Goal: Check status: Check status

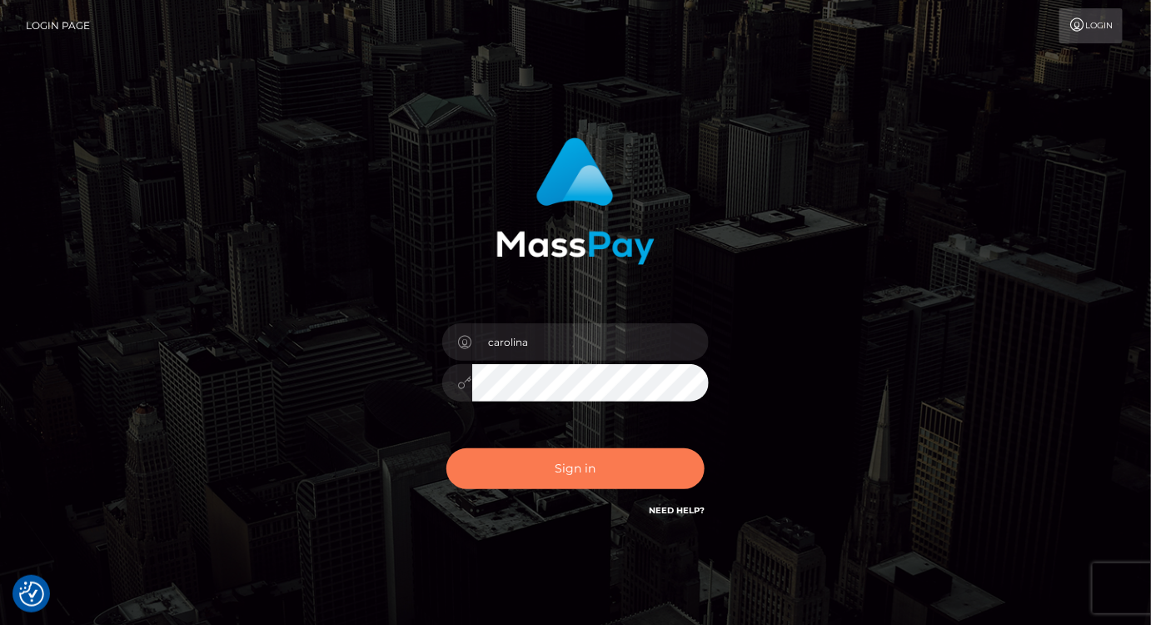
click at [571, 475] on button "Sign in" at bounding box center [575, 468] width 258 height 41
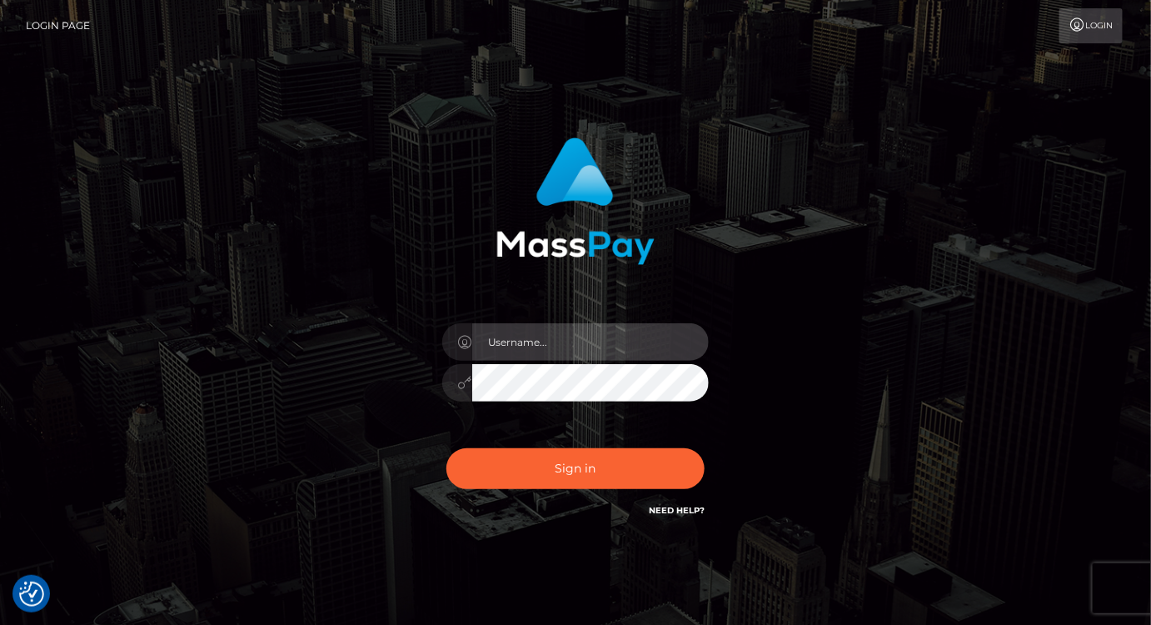
click at [624, 331] on input "text" at bounding box center [590, 341] width 237 height 37
checkbox input "true"
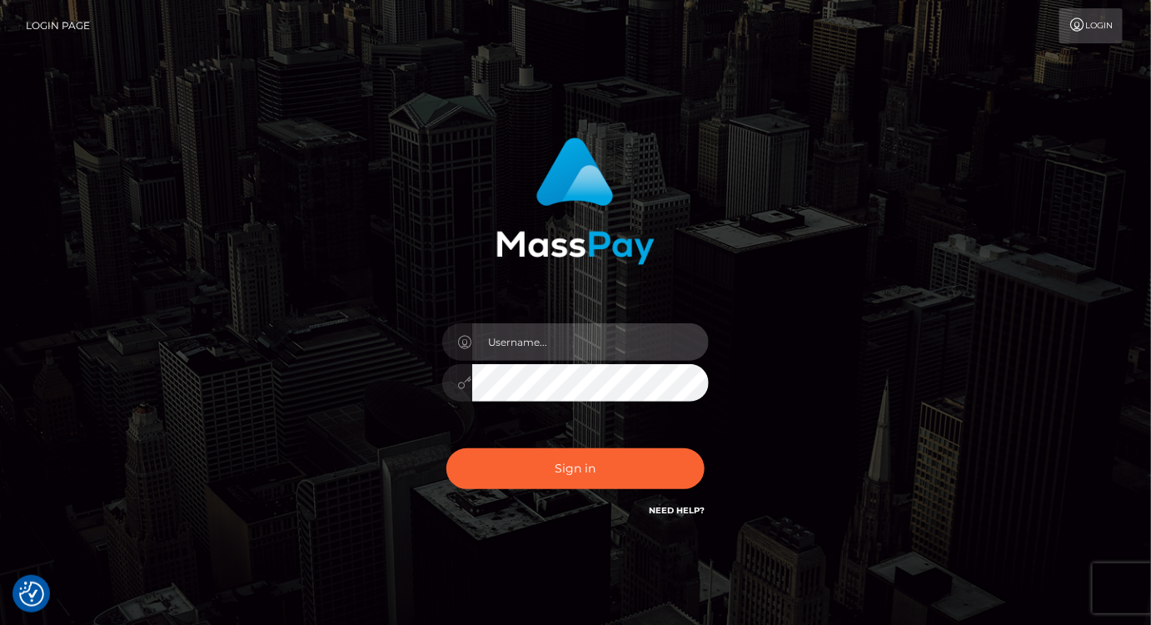
type input "carolina"
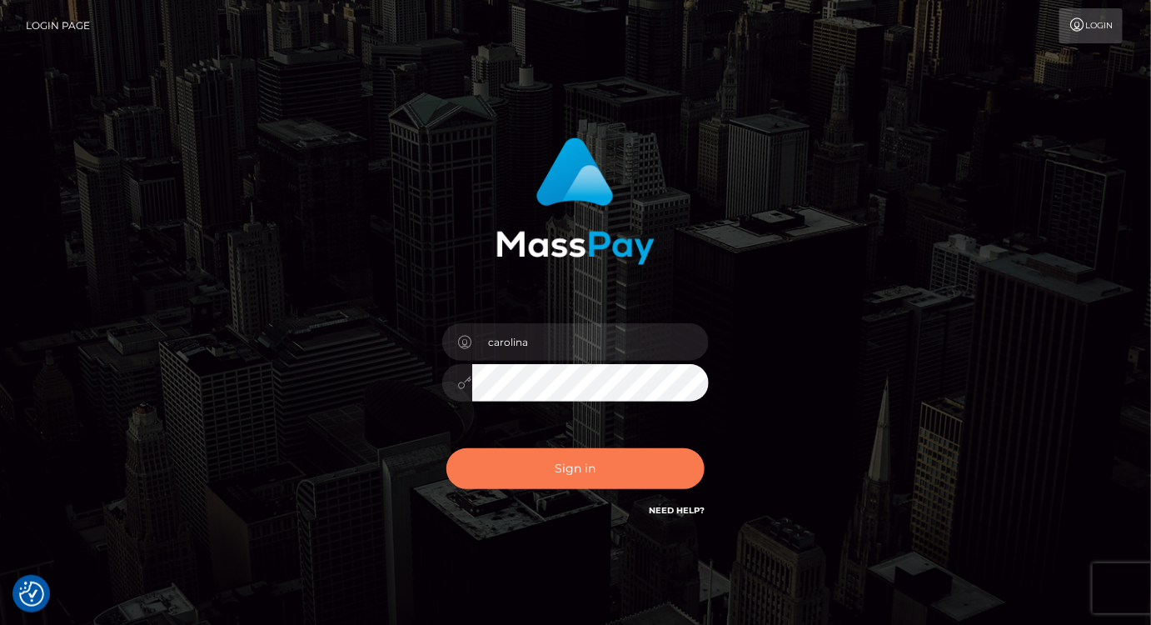
click at [584, 476] on button "Sign in" at bounding box center [575, 468] width 258 height 41
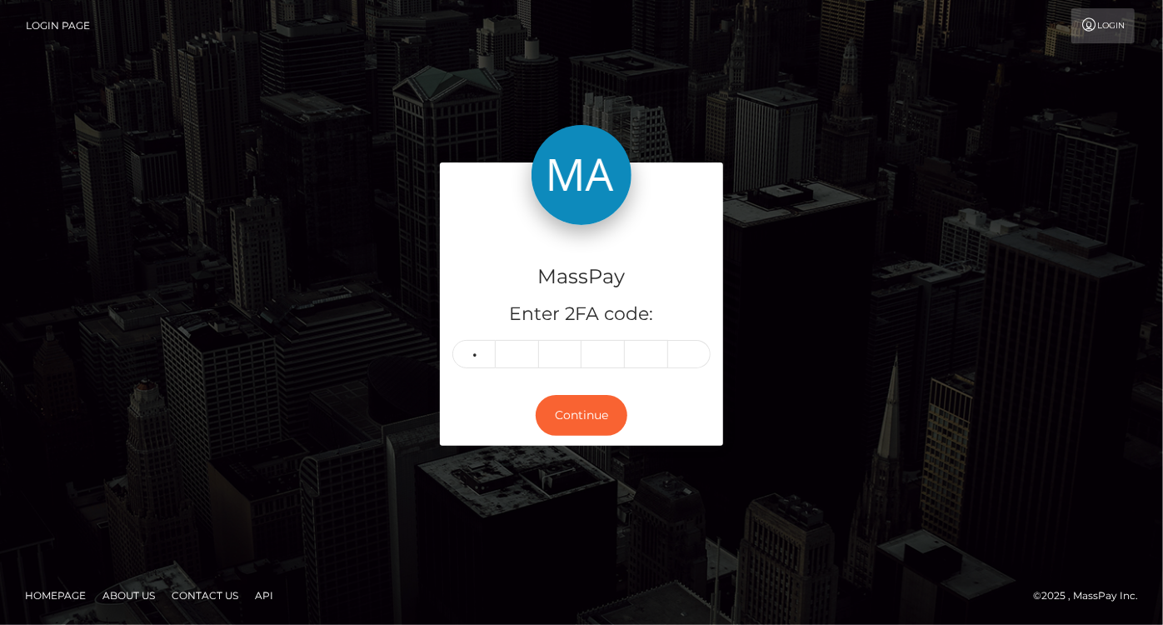
type input "0"
type input "9"
type input "0"
type input "9"
type input "7"
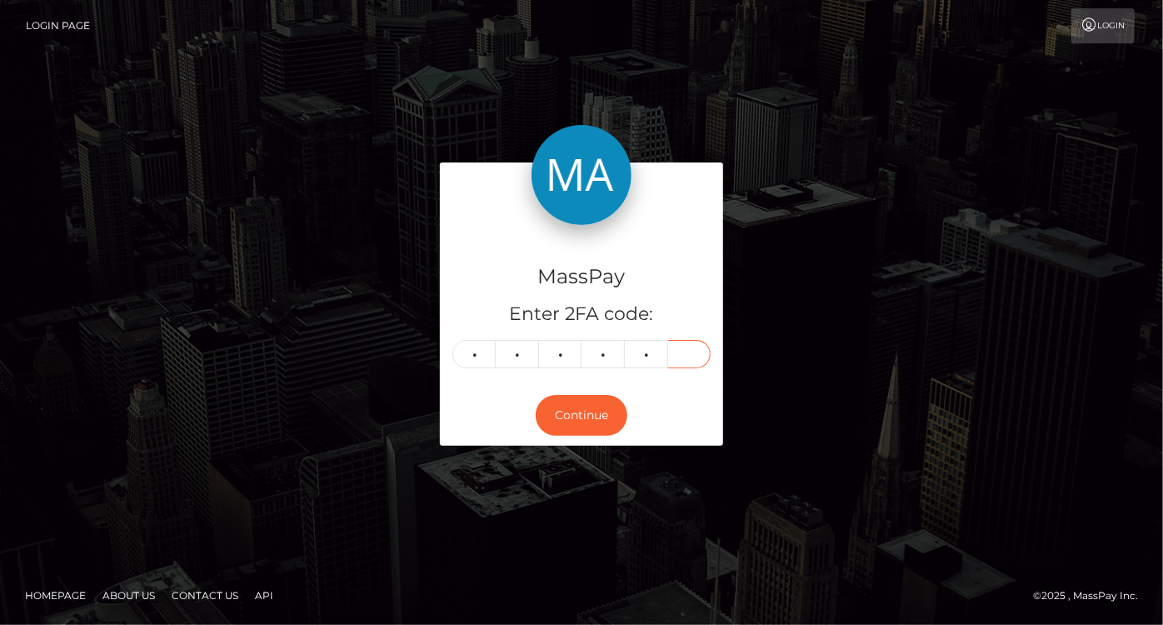
type input "3"
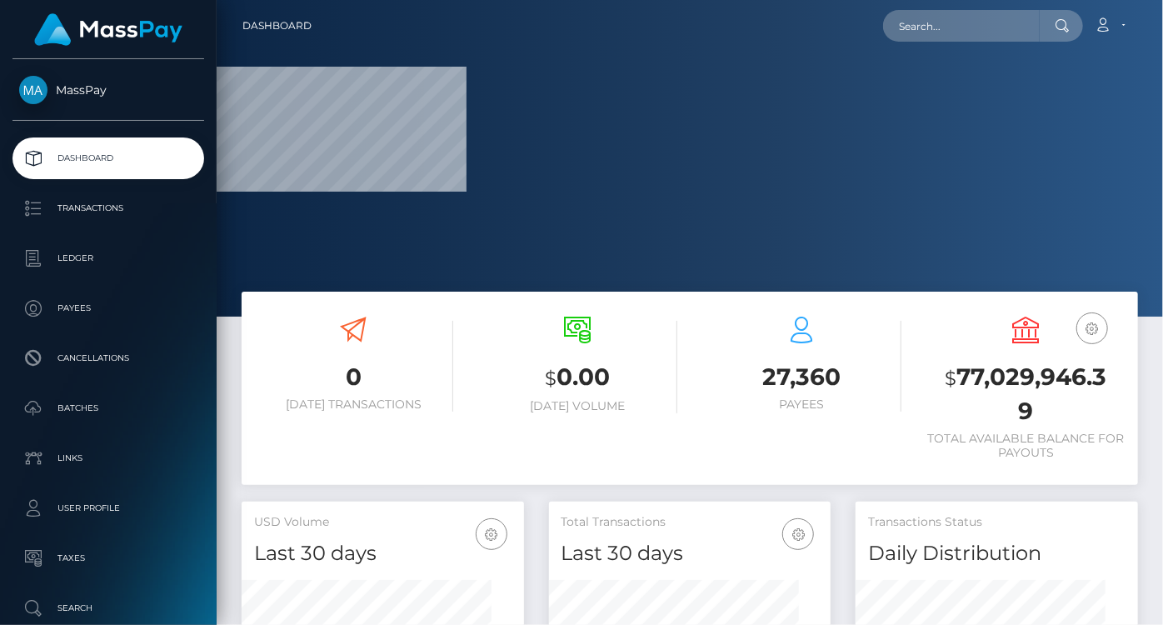
click at [604, 428] on div "$ 0.00 Today Volume" at bounding box center [577, 367] width 199 height 126
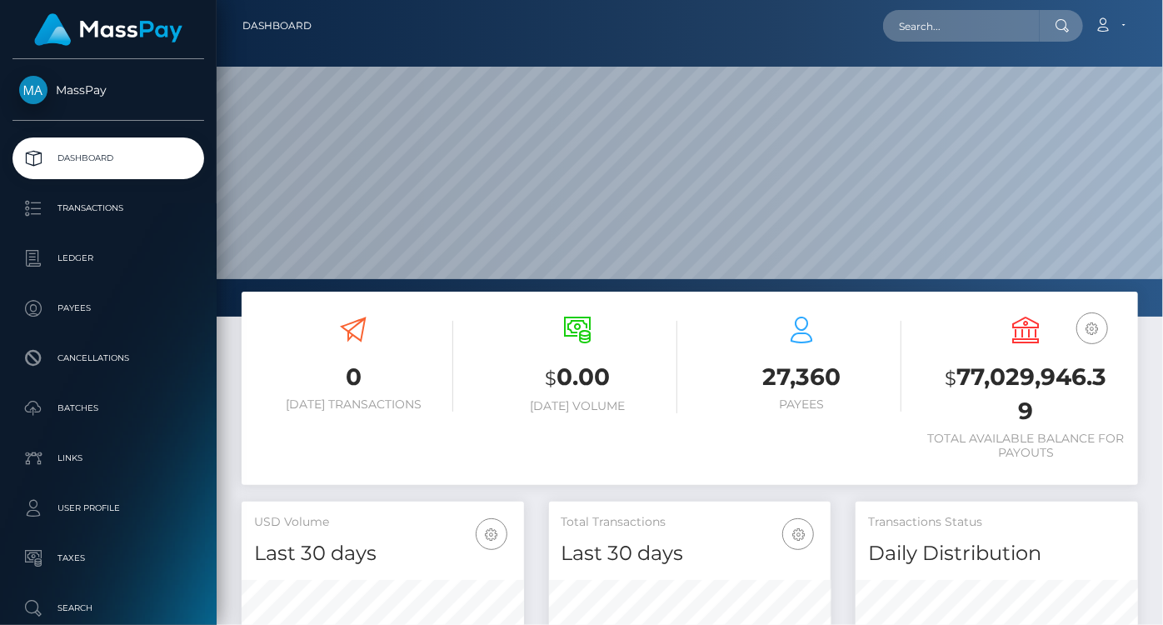
scroll to position [295, 282]
click at [939, 25] on input "text" at bounding box center [961, 26] width 157 height 32
paste input "shanebrandstetter11@gmail.com"
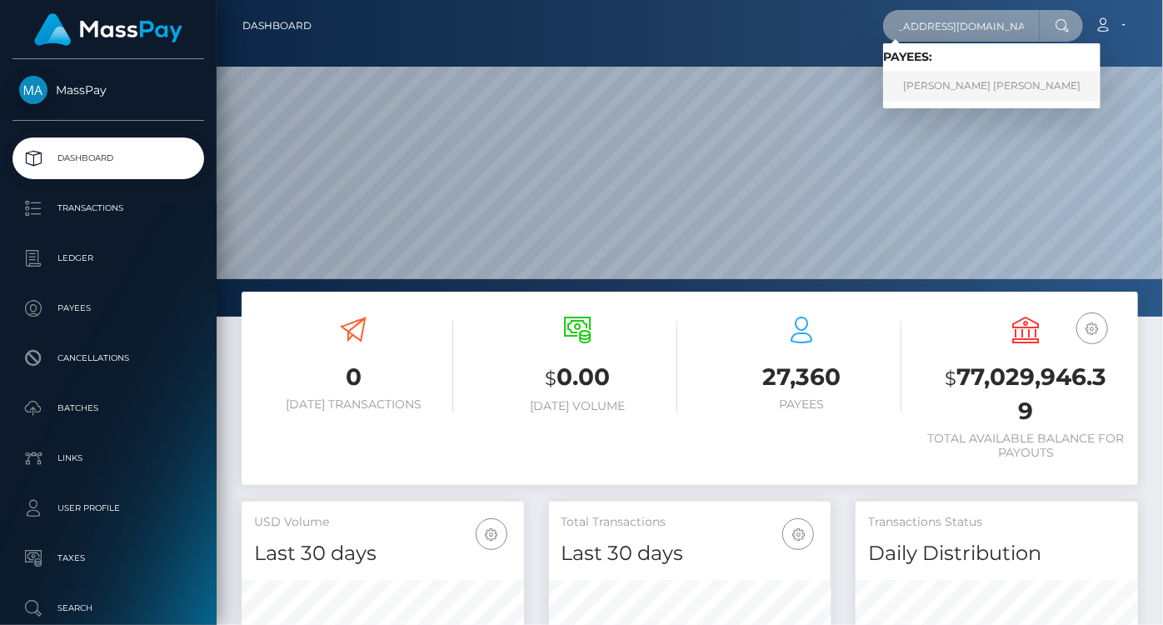
type input "shanebrandstetter11@gmail.com"
click at [954, 92] on link "SHANE DAVID NOAH MOORE BRANDSTETTER" at bounding box center [991, 86] width 217 height 31
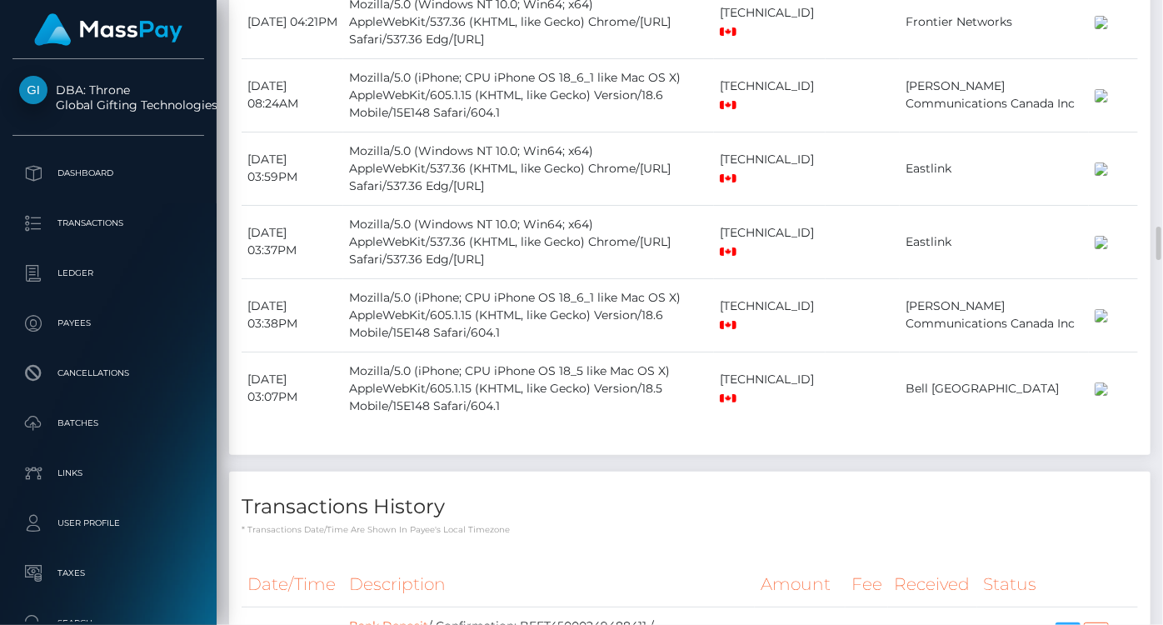
scroll to position [4467, 0]
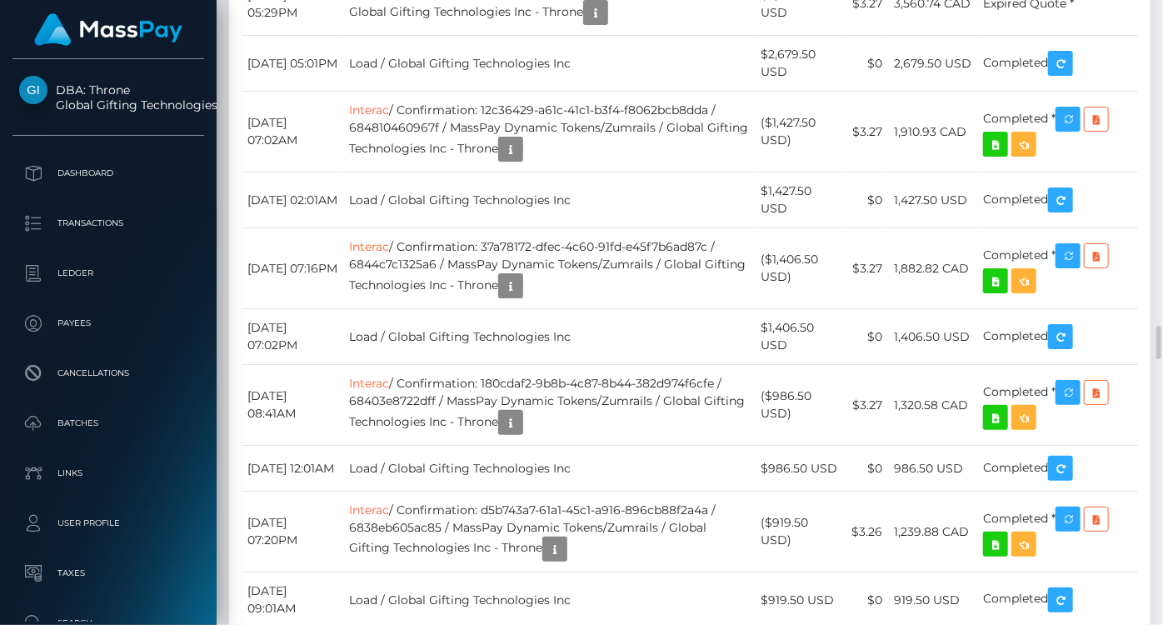
scroll to position [200, 282]
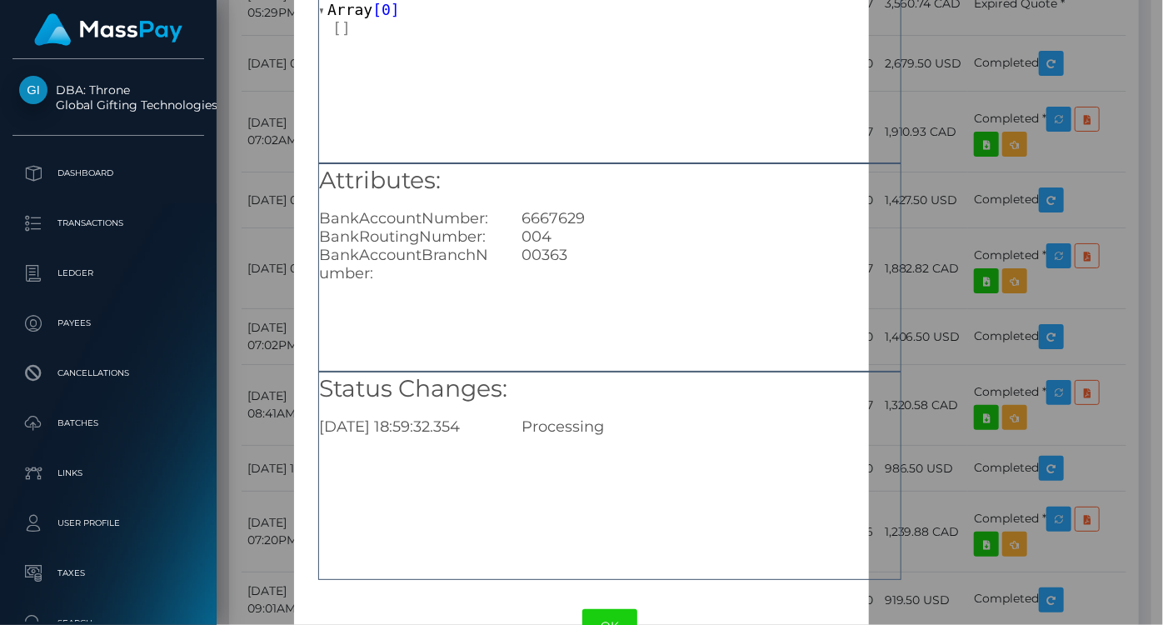
scroll to position [167, 0]
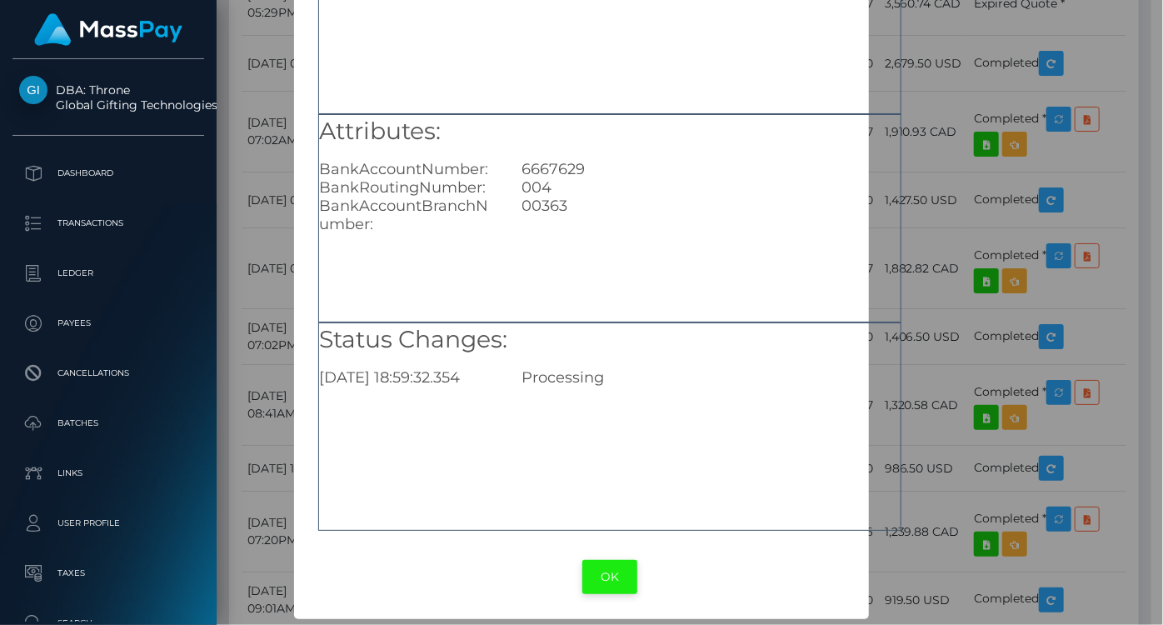
click at [610, 573] on button "OK" at bounding box center [609, 577] width 55 height 34
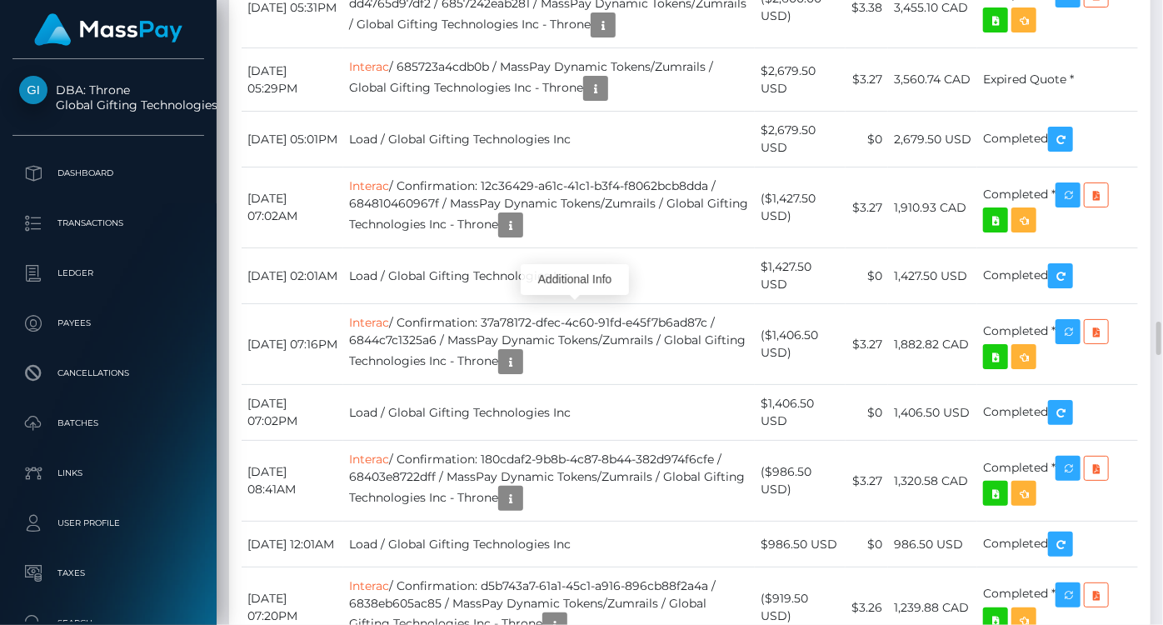
scroll to position [5981, 0]
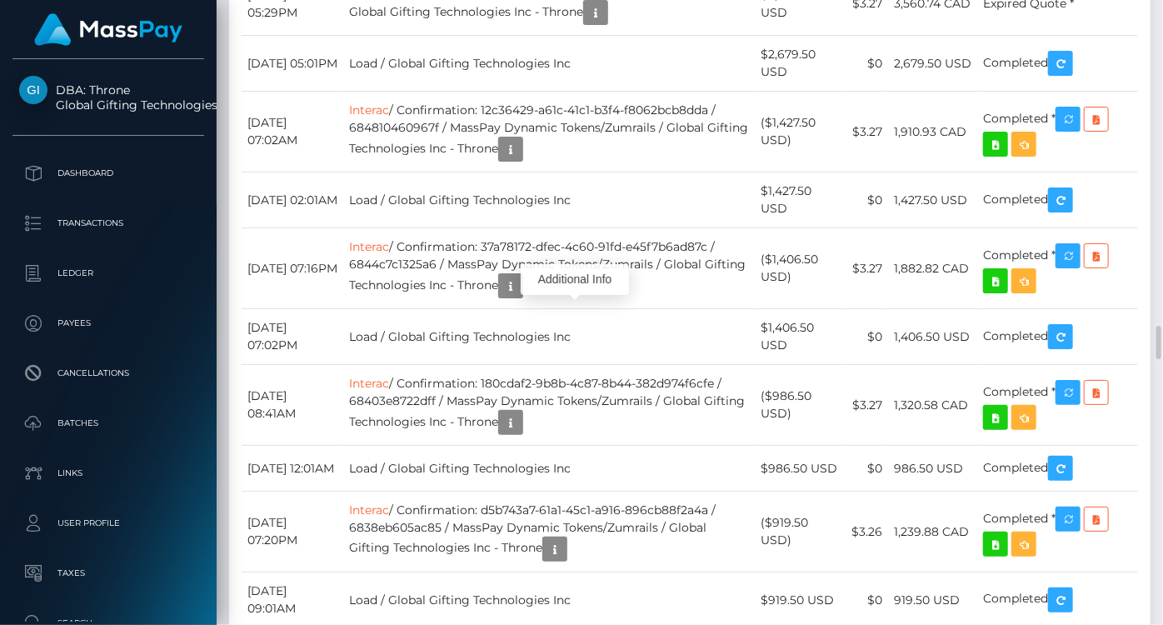
click at [615, 351] on div at bounding box center [615, 348] width 11 height 5
click at [615, 345] on div "Additional Info" at bounding box center [615, 330] width 108 height 31
drag, startPoint x: 600, startPoint y: 343, endPoint x: 614, endPoint y: 332, distance: 17.8
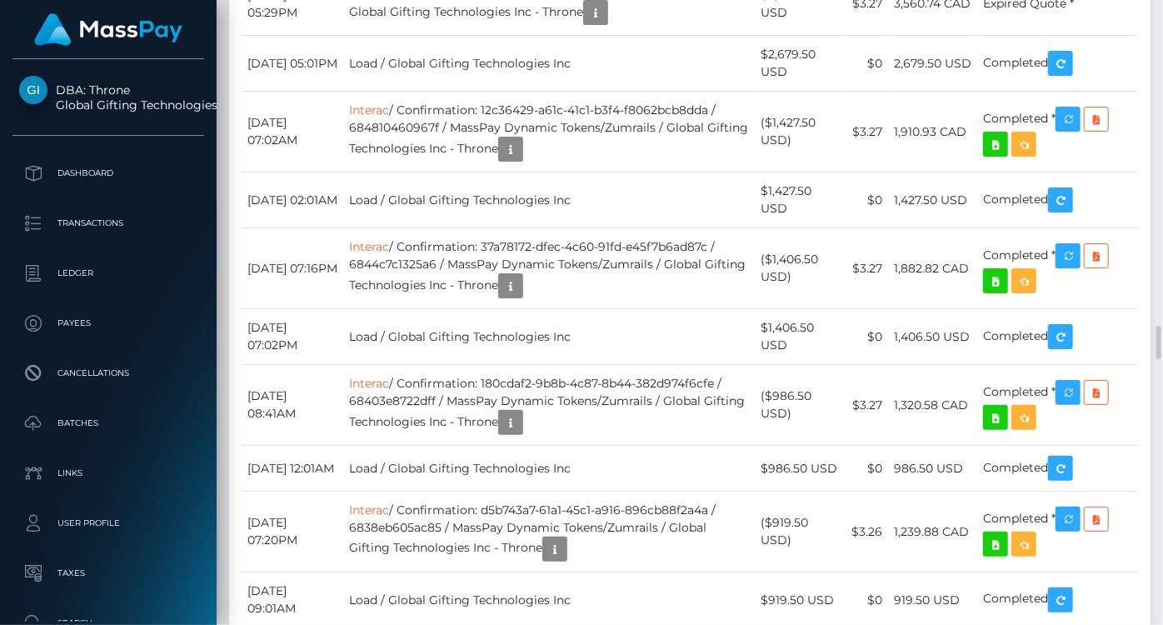
drag, startPoint x: 614, startPoint y: 332, endPoint x: 619, endPoint y: 353, distance: 21.4
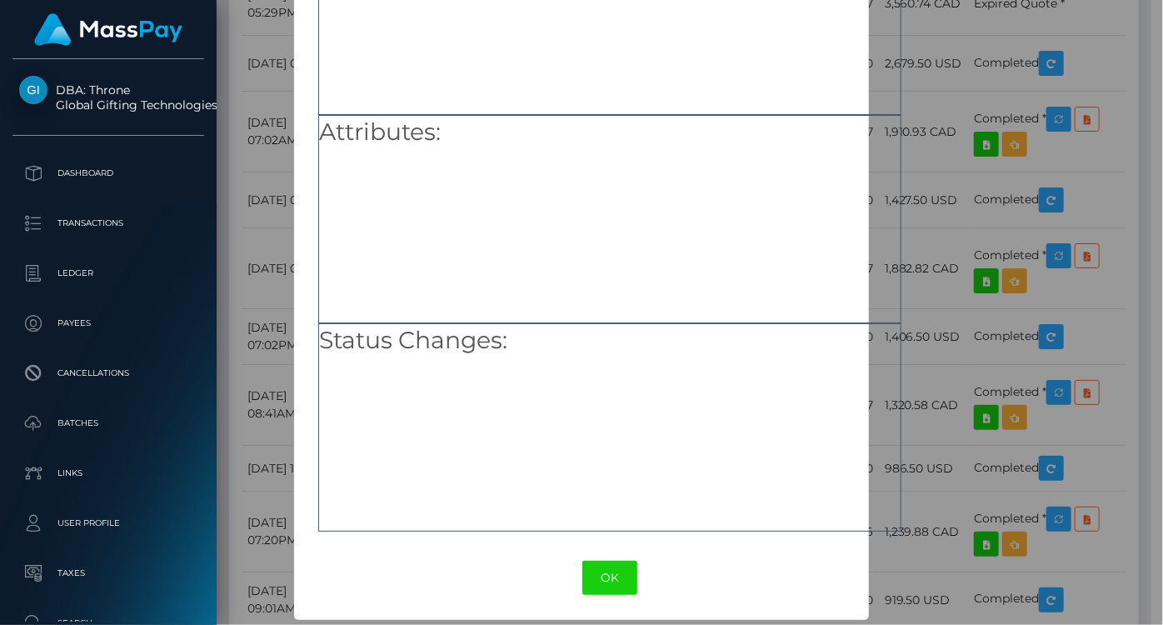
scroll to position [167, 0]
click at [602, 578] on button "OK" at bounding box center [609, 577] width 55 height 34
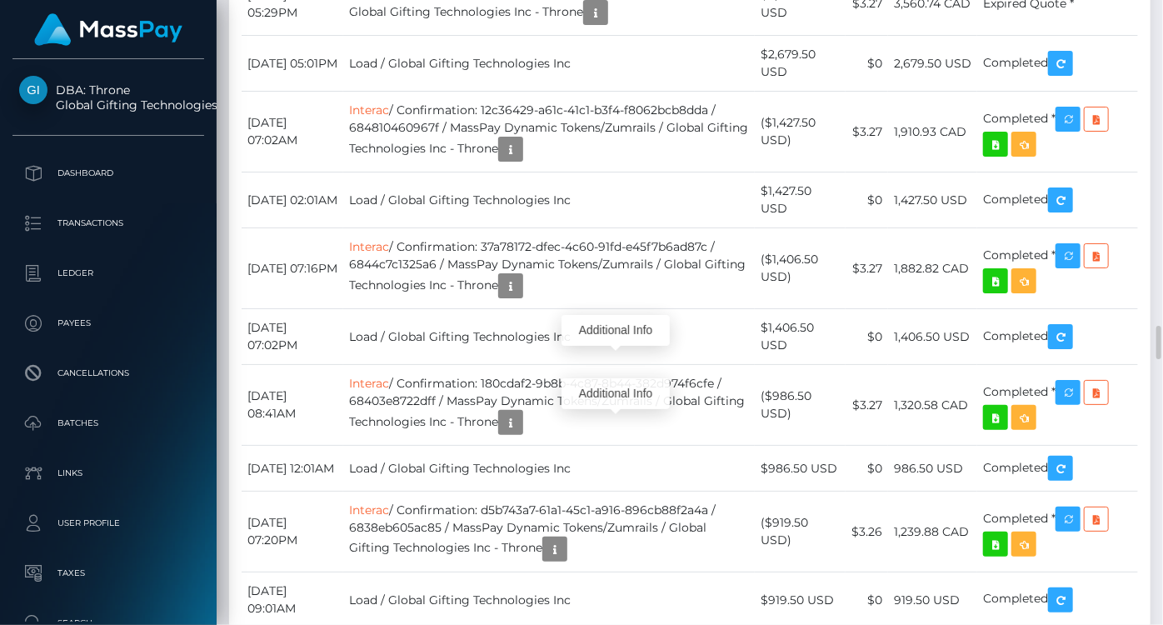
scroll to position [200, 282]
click at [615, 414] on div at bounding box center [615, 411] width 11 height 5
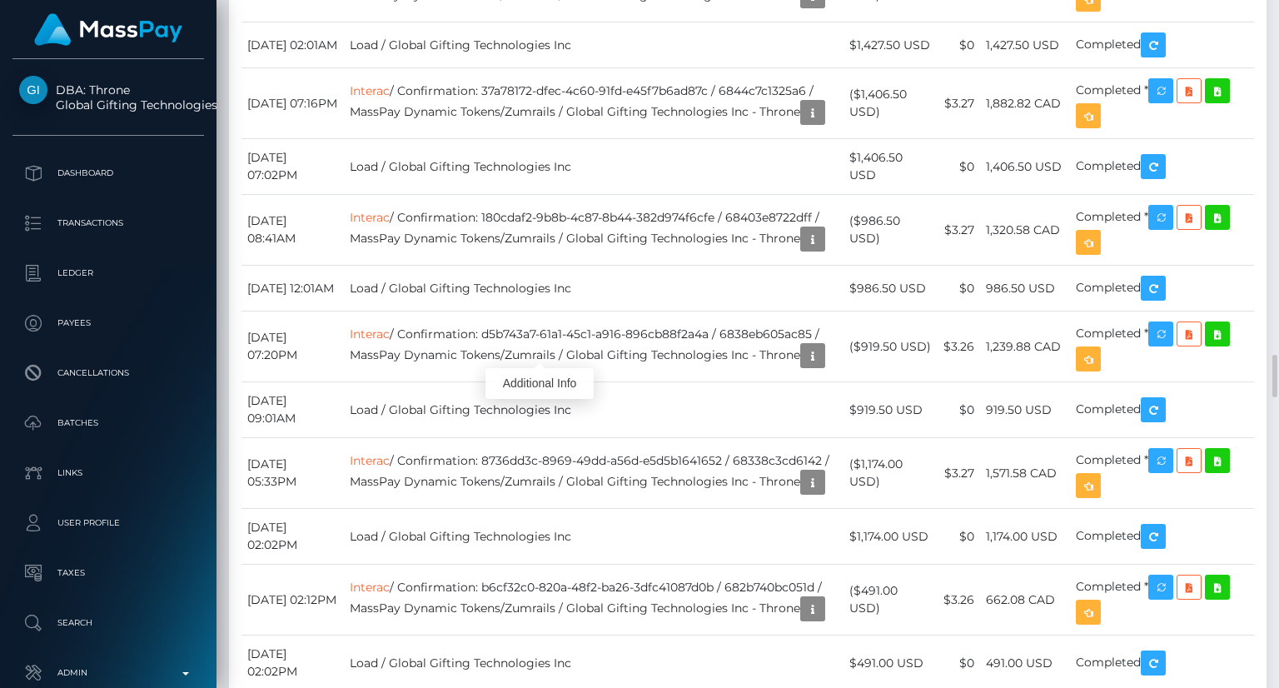
scroll to position [200, 320]
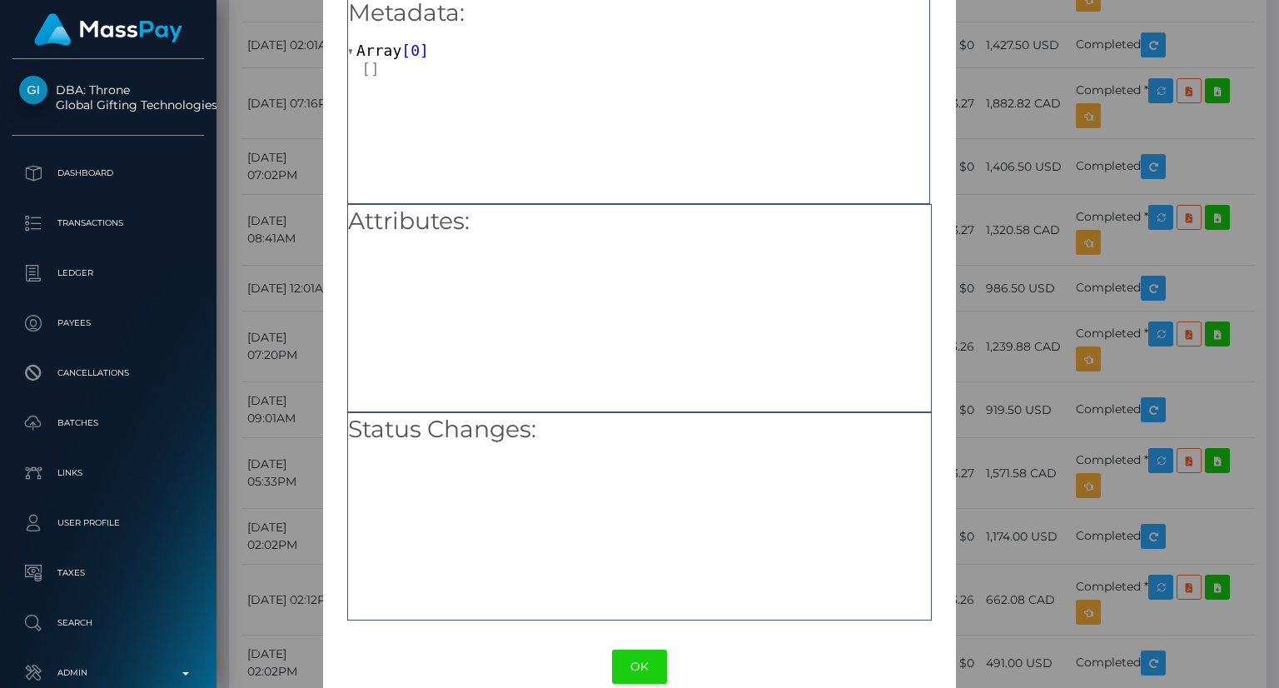
scroll to position [104, 0]
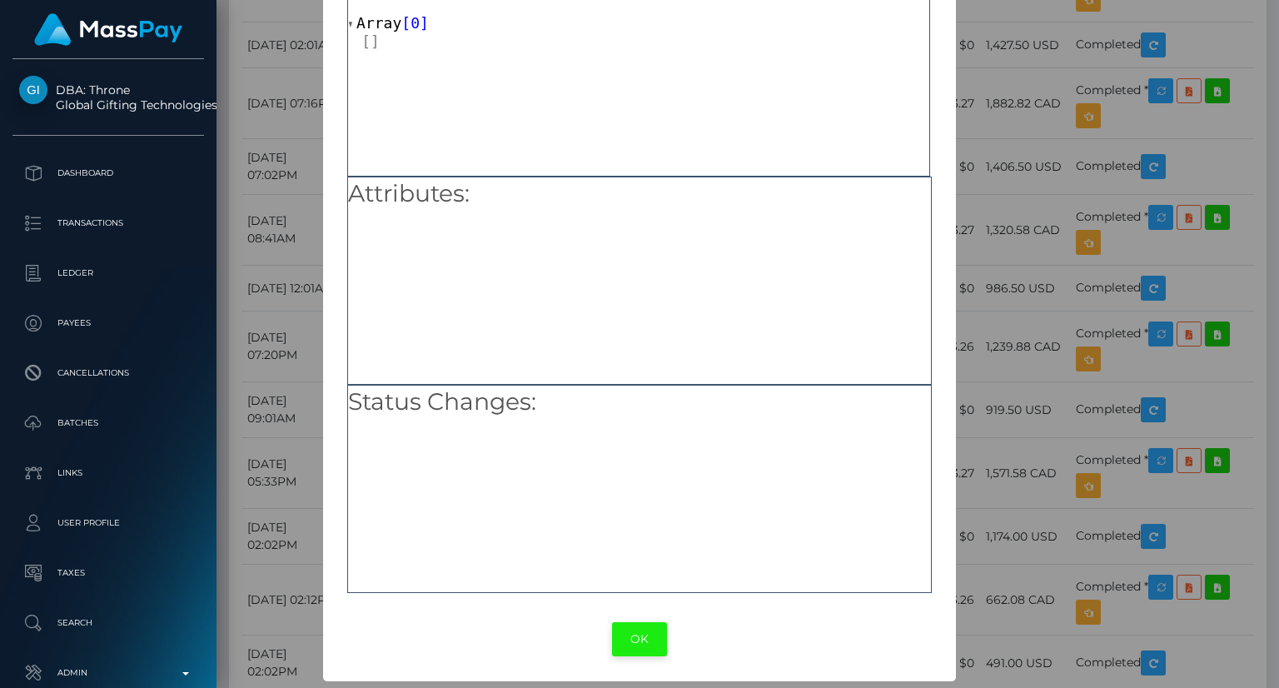
click at [641, 624] on button "OK" at bounding box center [639, 639] width 55 height 34
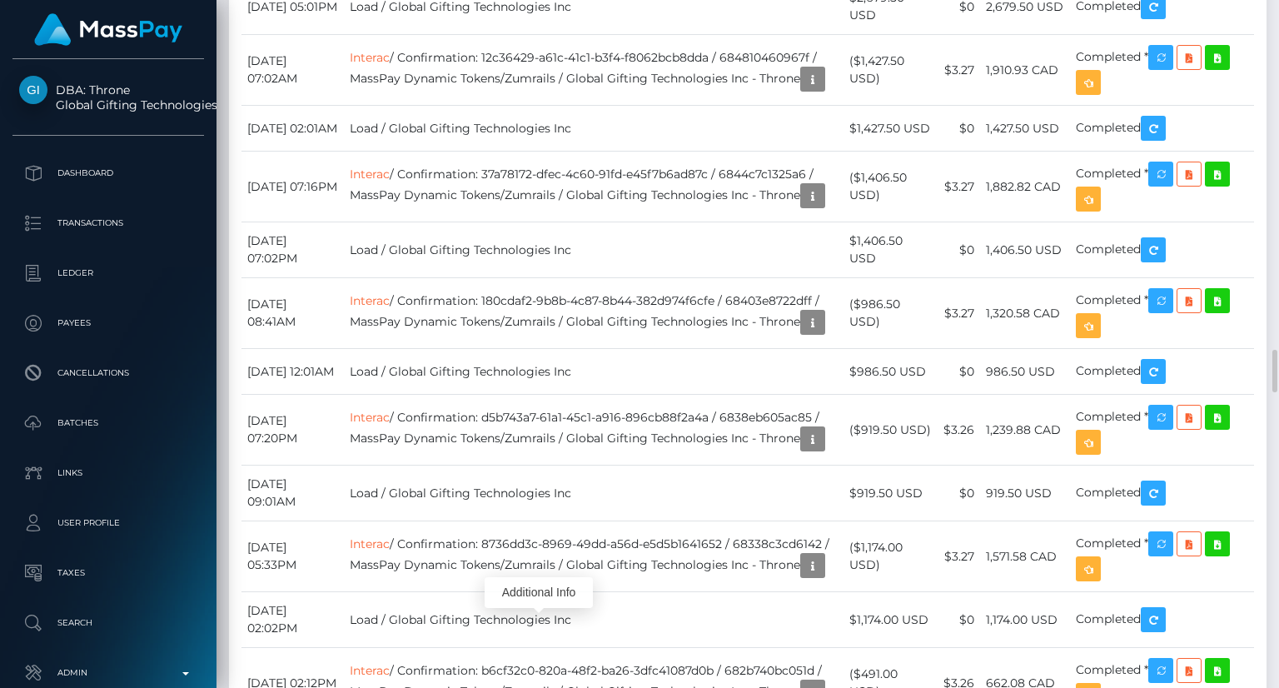
scroll to position [200, 320]
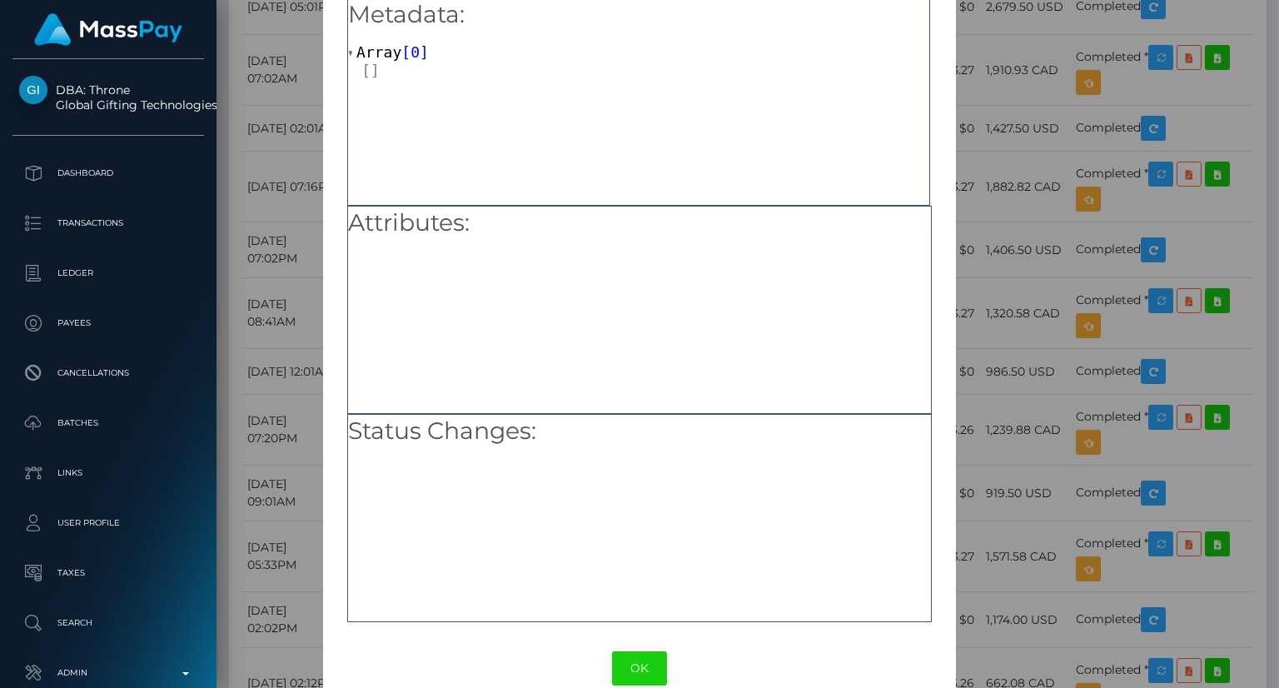
scroll to position [104, 0]
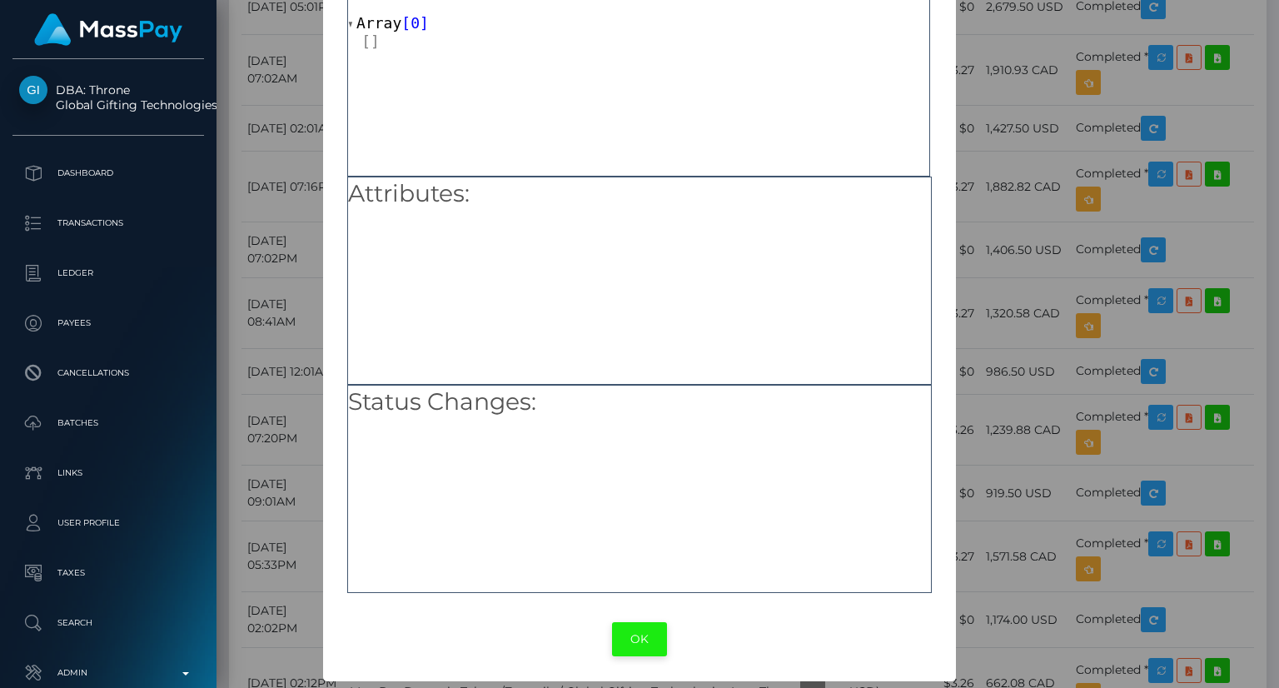
click at [638, 624] on button "OK" at bounding box center [639, 639] width 55 height 34
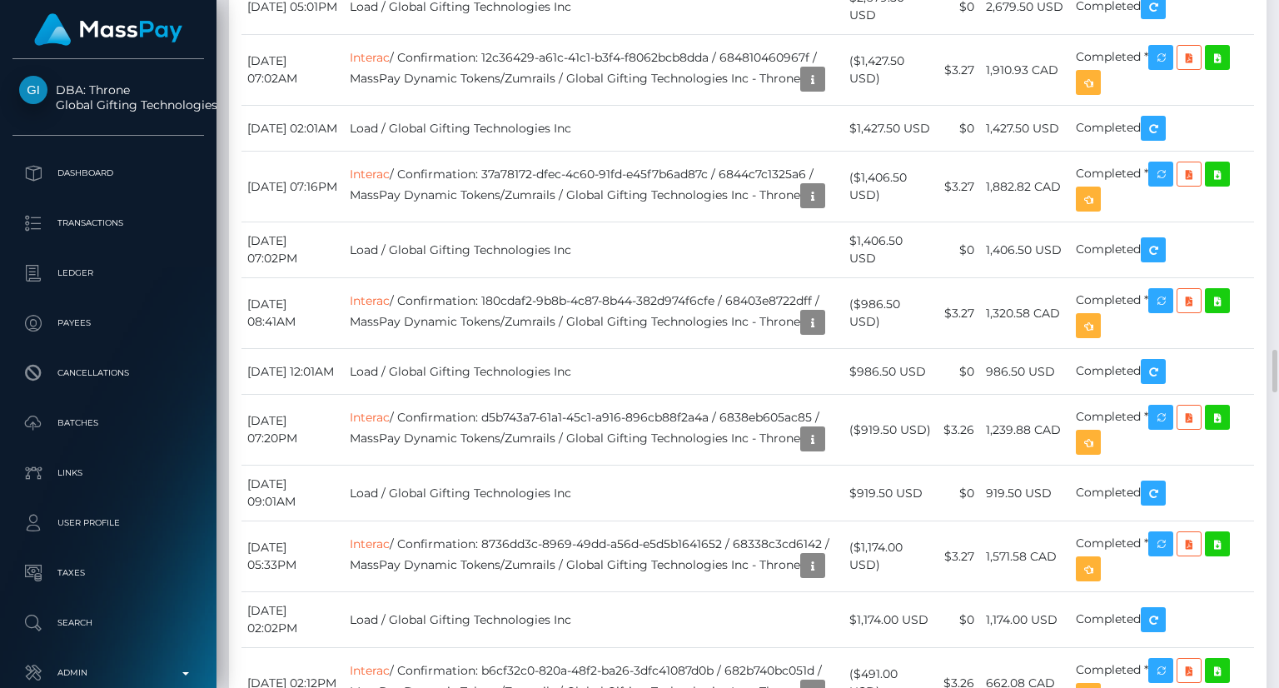
scroll to position [200, 320]
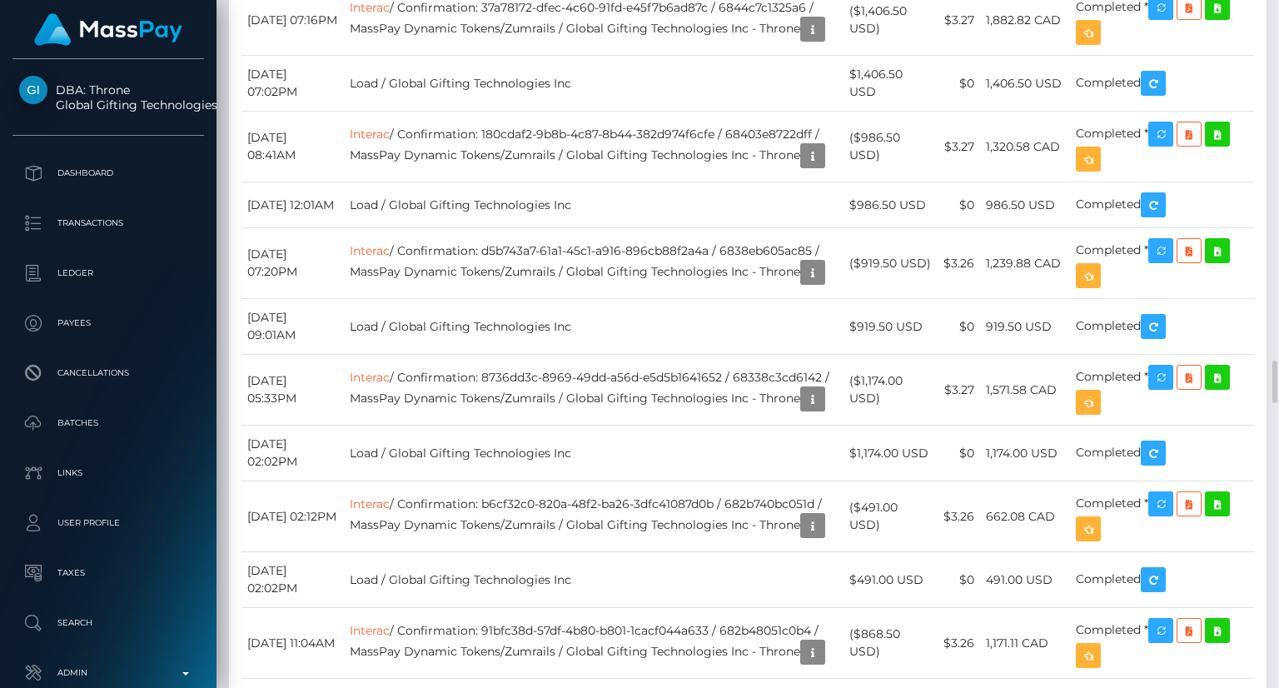
scroll to position [5648, 0]
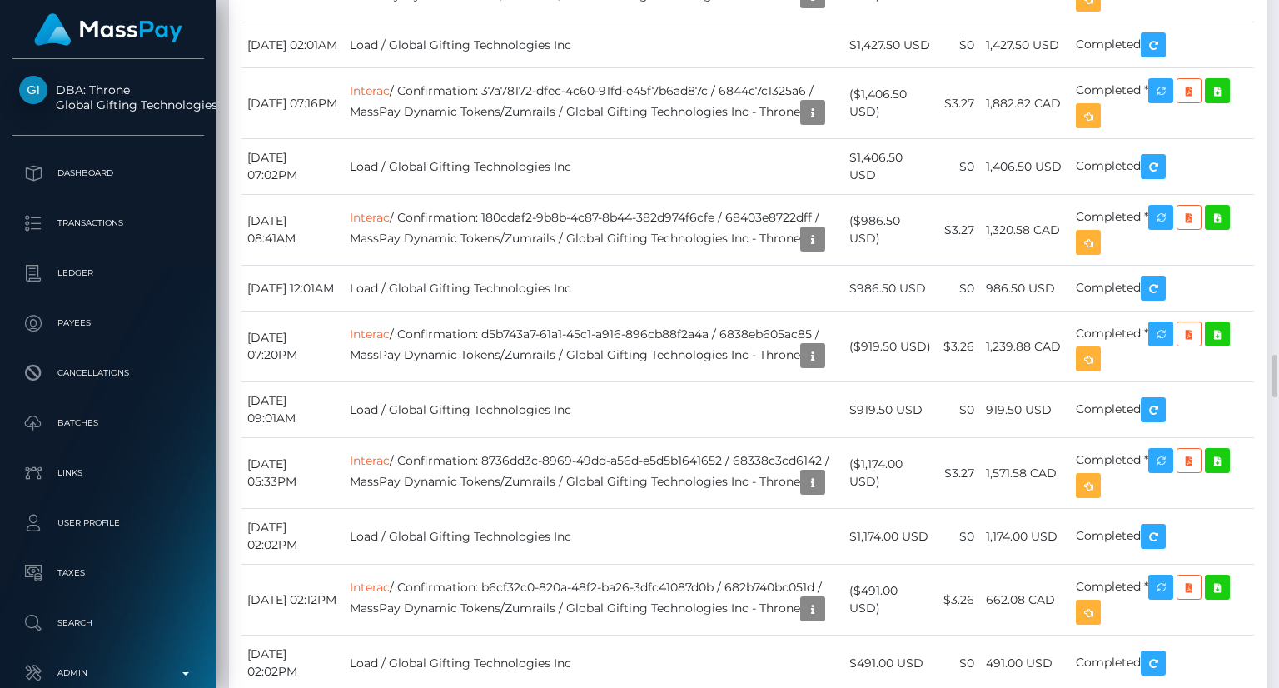
drag, startPoint x: 896, startPoint y: 417, endPoint x: 857, endPoint y: 391, distance: 47.4
copy td "$1,500.00 USD"
drag, startPoint x: 1168, startPoint y: 403, endPoint x: 1076, endPoint y: 404, distance: 91.6
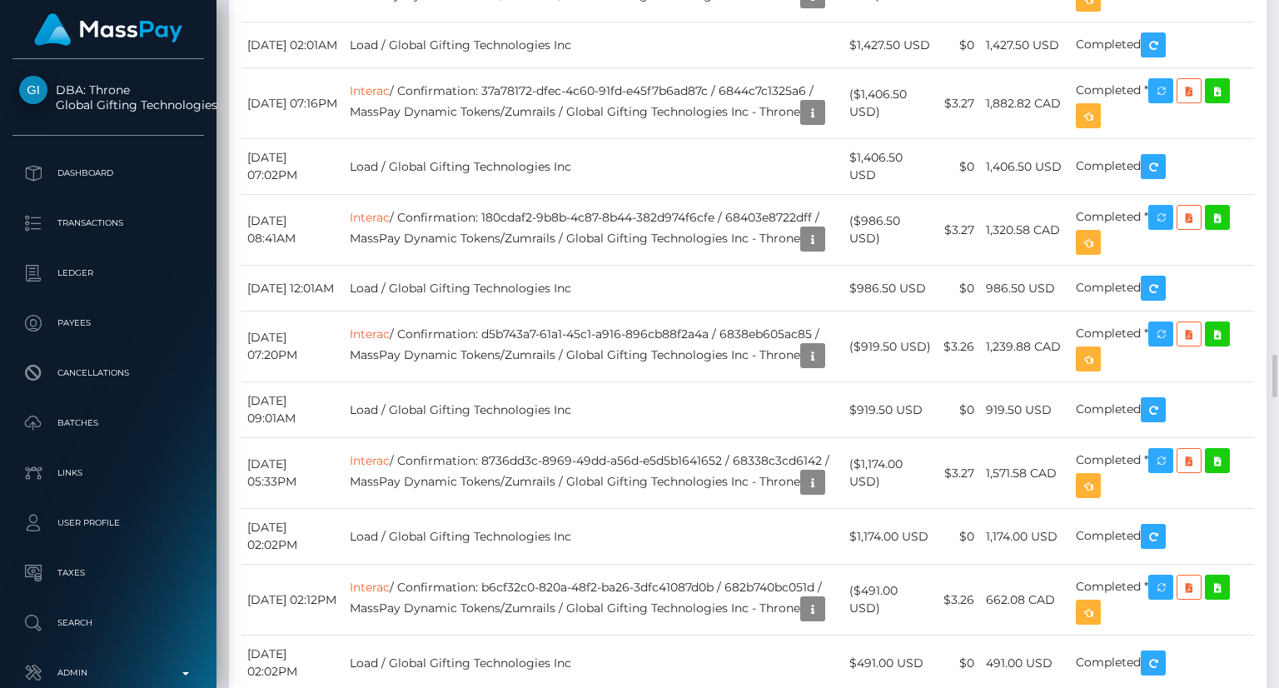
copy td "Expired Quote"
drag, startPoint x: 559, startPoint y: 421, endPoint x: 526, endPoint y: 394, distance: 42.0
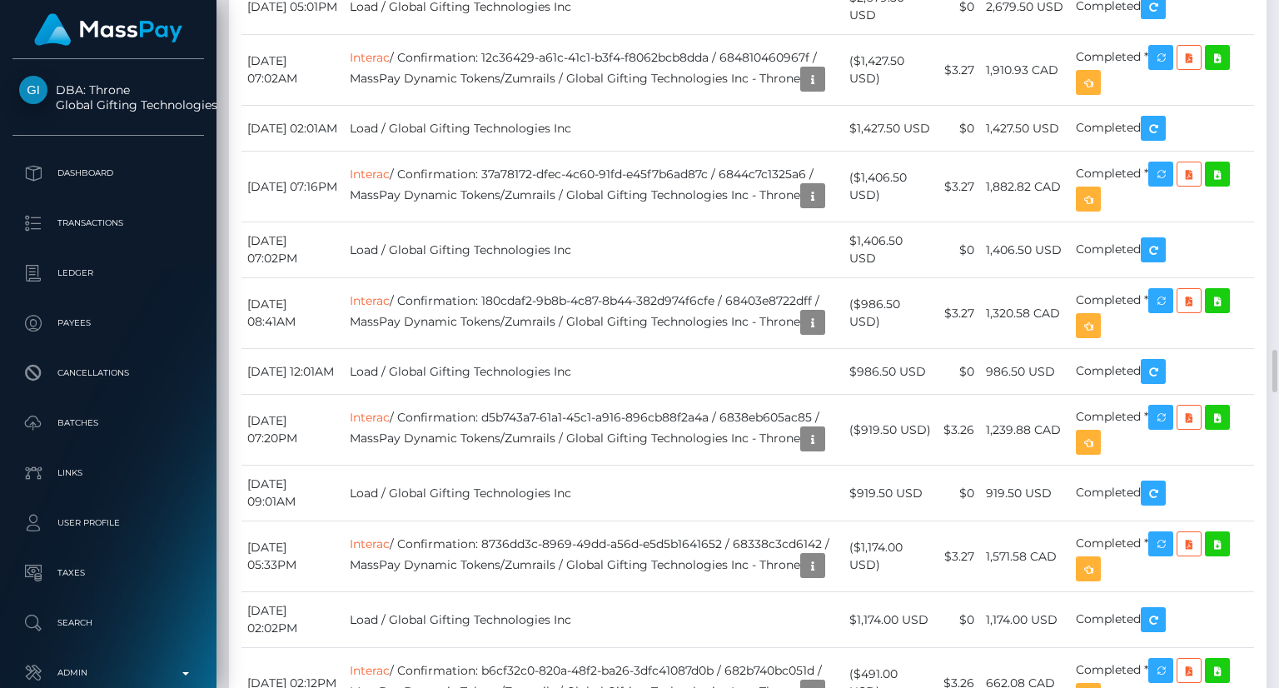
drag, startPoint x: 926, startPoint y: 356, endPoint x: 857, endPoint y: 366, distance: 69.8
copy td "$15.00 USD"
drag, startPoint x: 896, startPoint y: 310, endPoint x: 855, endPoint y: 284, distance: 48.3
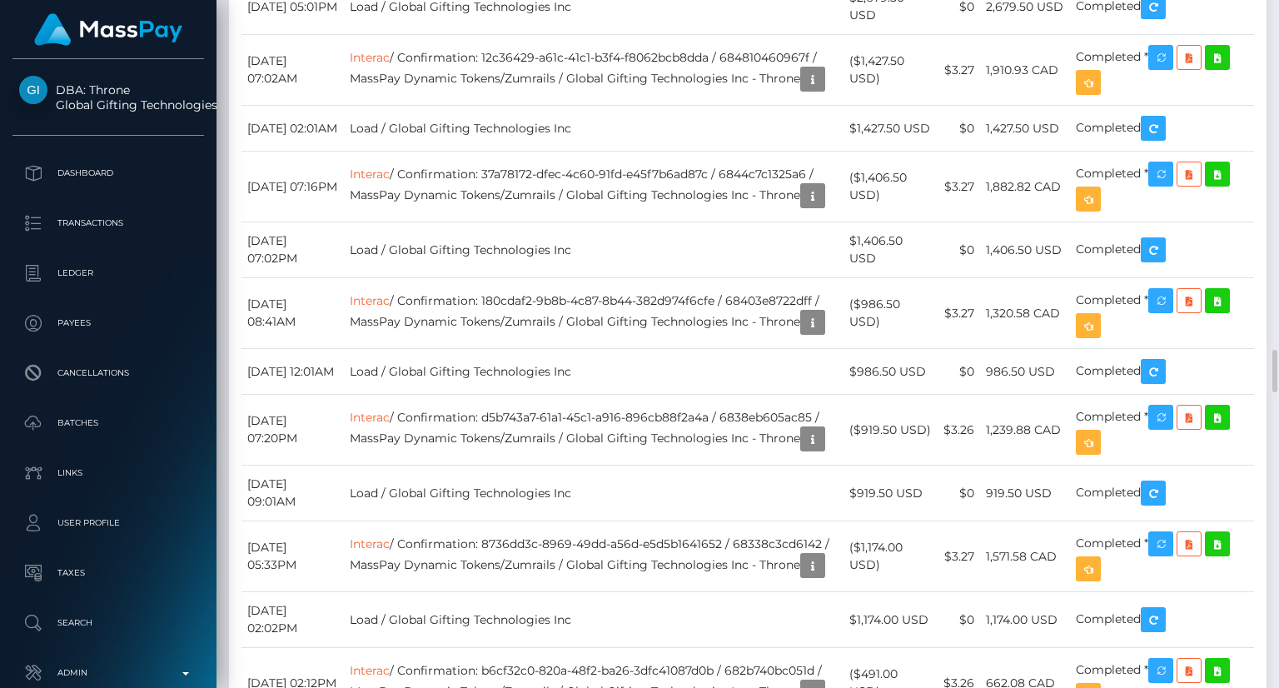
copy td "$12,579.69 USD"
drag, startPoint x: 895, startPoint y: 245, endPoint x: 852, endPoint y: 224, distance: 48.1
copy td "($12,400.00 USD)"
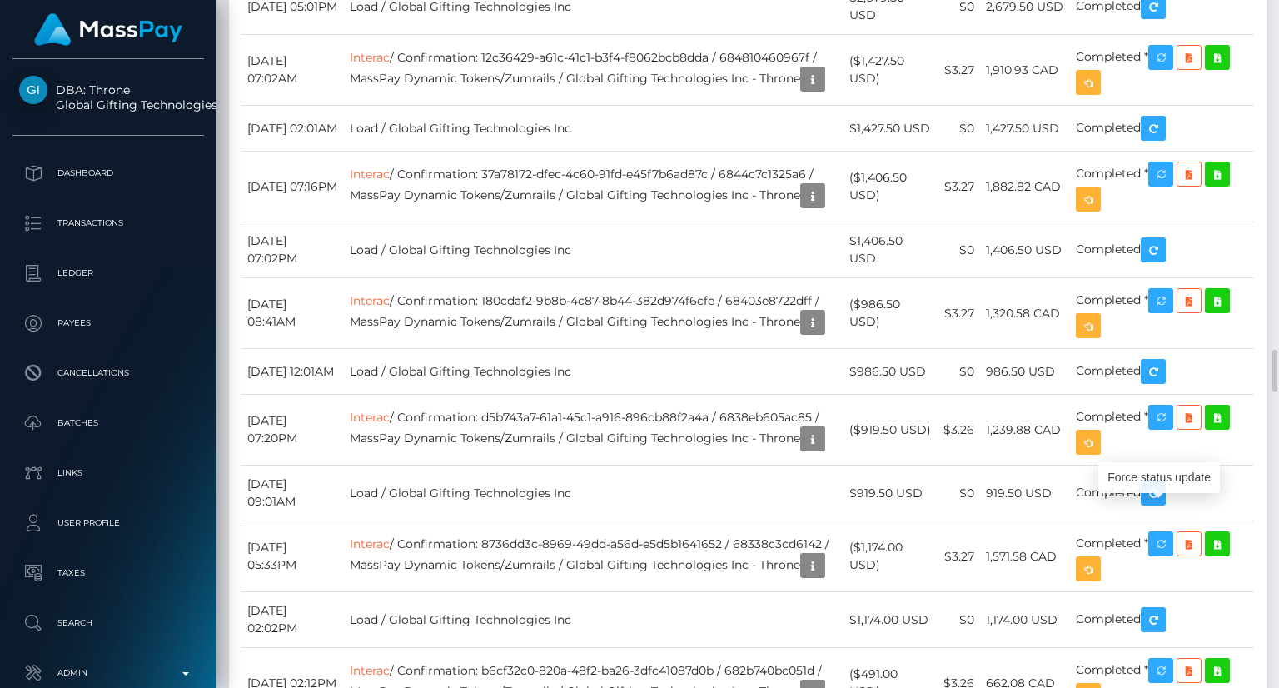
click at [1162, 300] on div "Customer Profile Loading... Loading..." at bounding box center [748, 344] width 1063 height 688
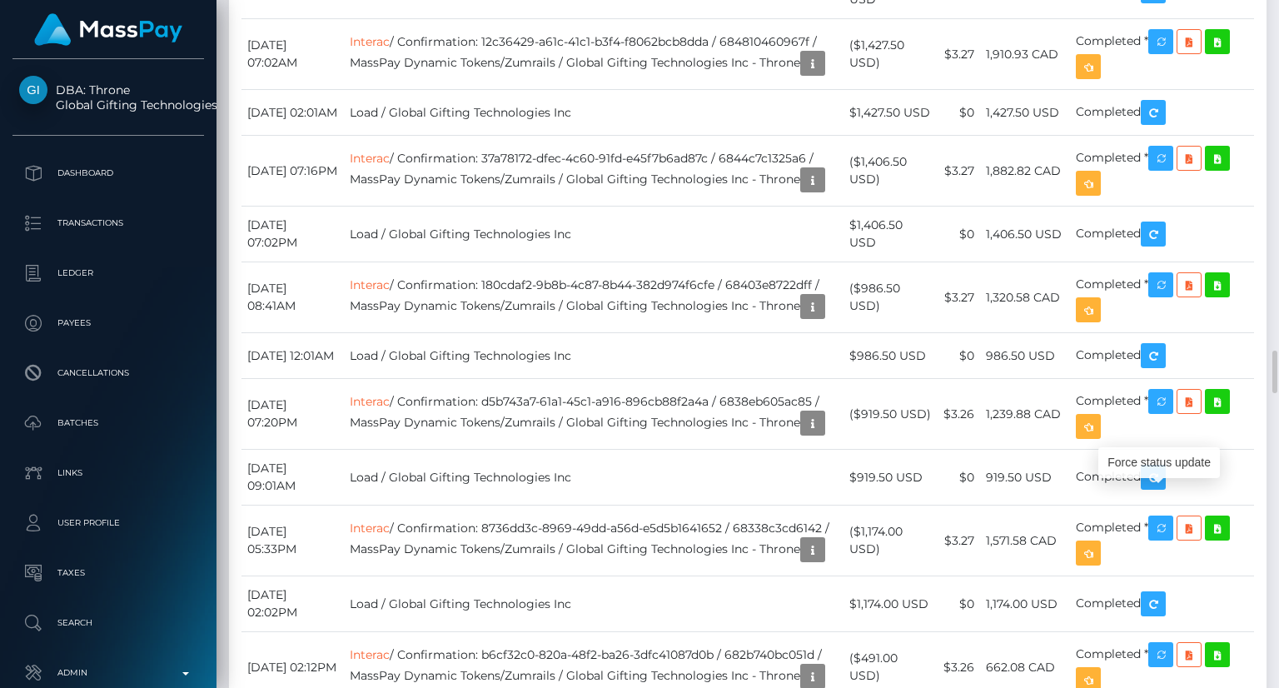
scroll to position [200, 320]
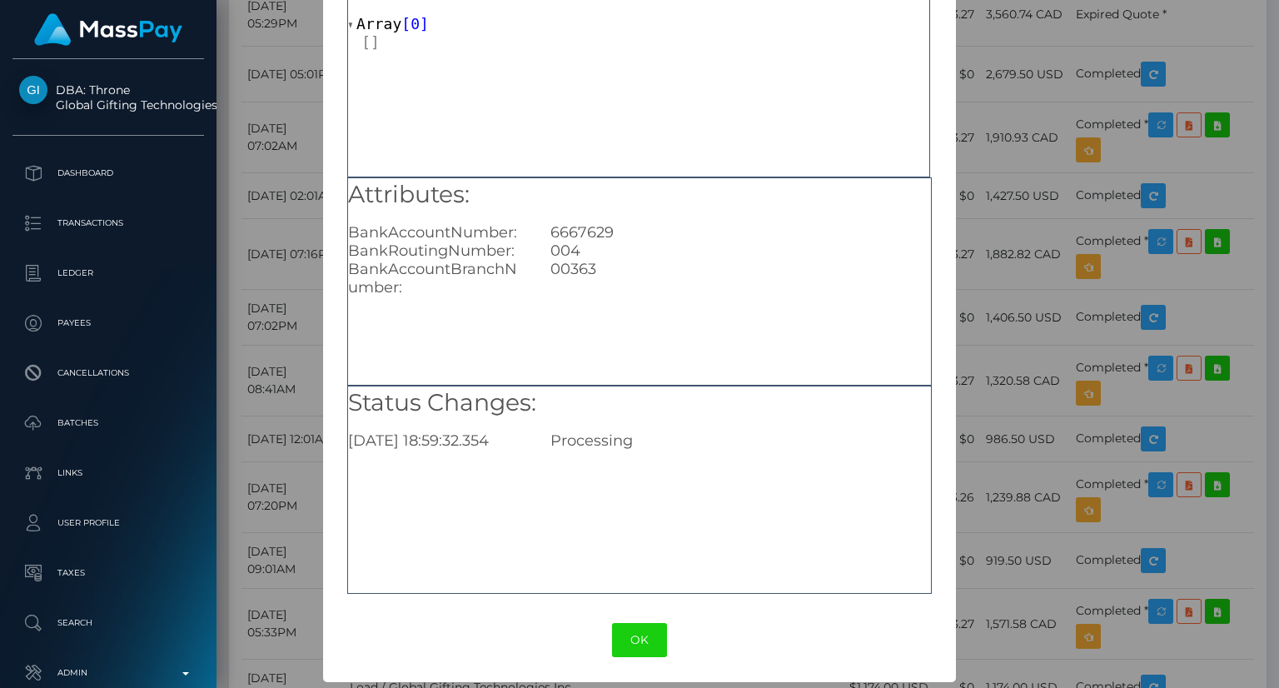
scroll to position [104, 0]
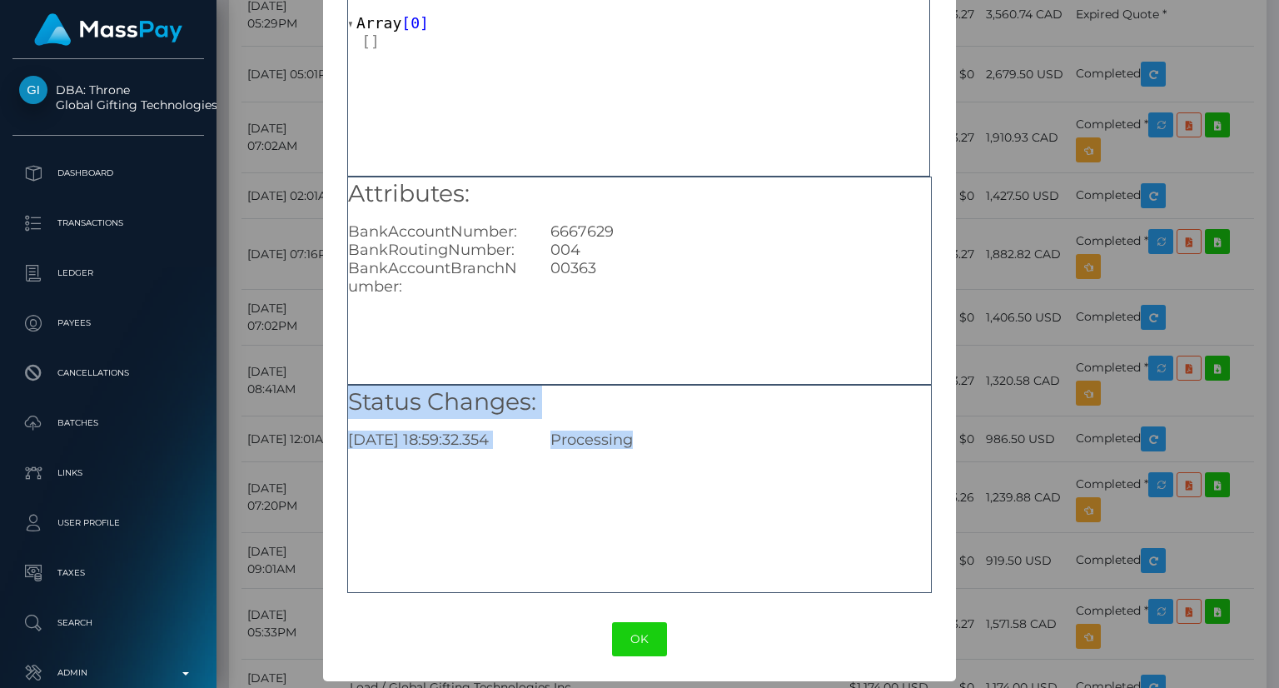
drag, startPoint x: 644, startPoint y: 439, endPoint x: 344, endPoint y: 407, distance: 301.5
click at [348, 407] on div "Status Changes: 2025-08-26 18:59:32.354 Processing" at bounding box center [639, 418] width 583 height 64
copy div "Status Changes: 2025-08-26 18:59:32.354 Processing"
click at [627, 636] on button "OK" at bounding box center [639, 639] width 55 height 34
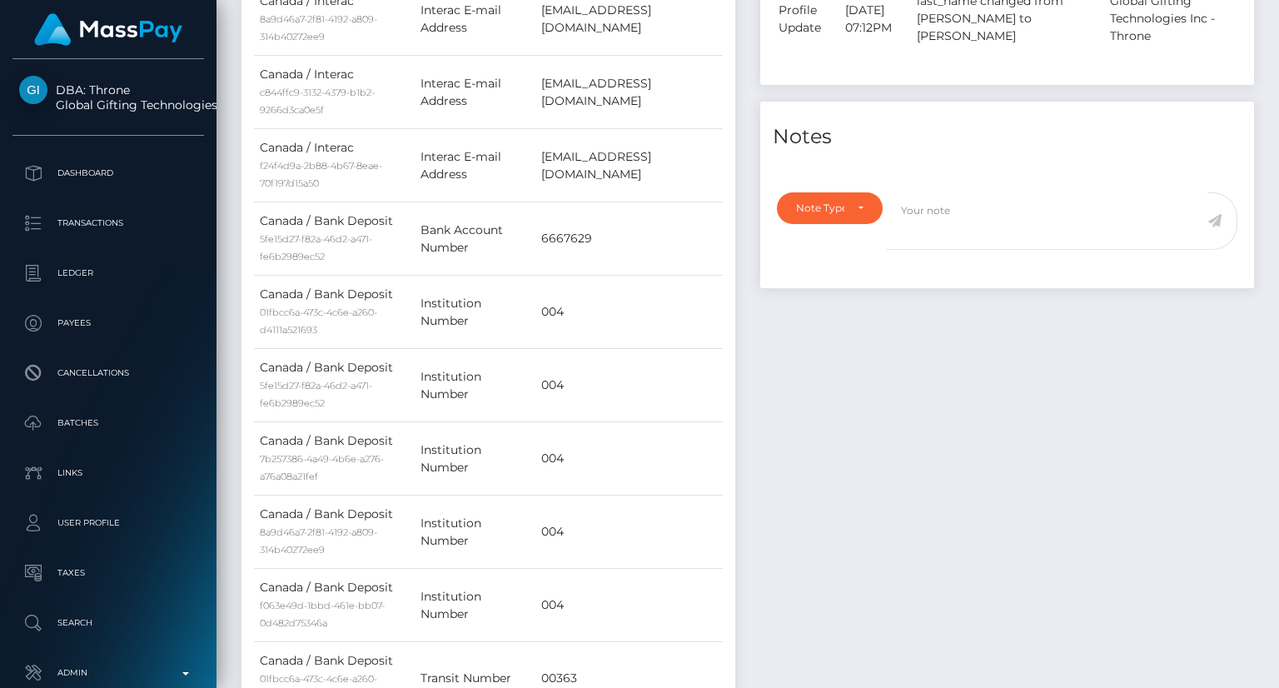
scroll to position [786, 0]
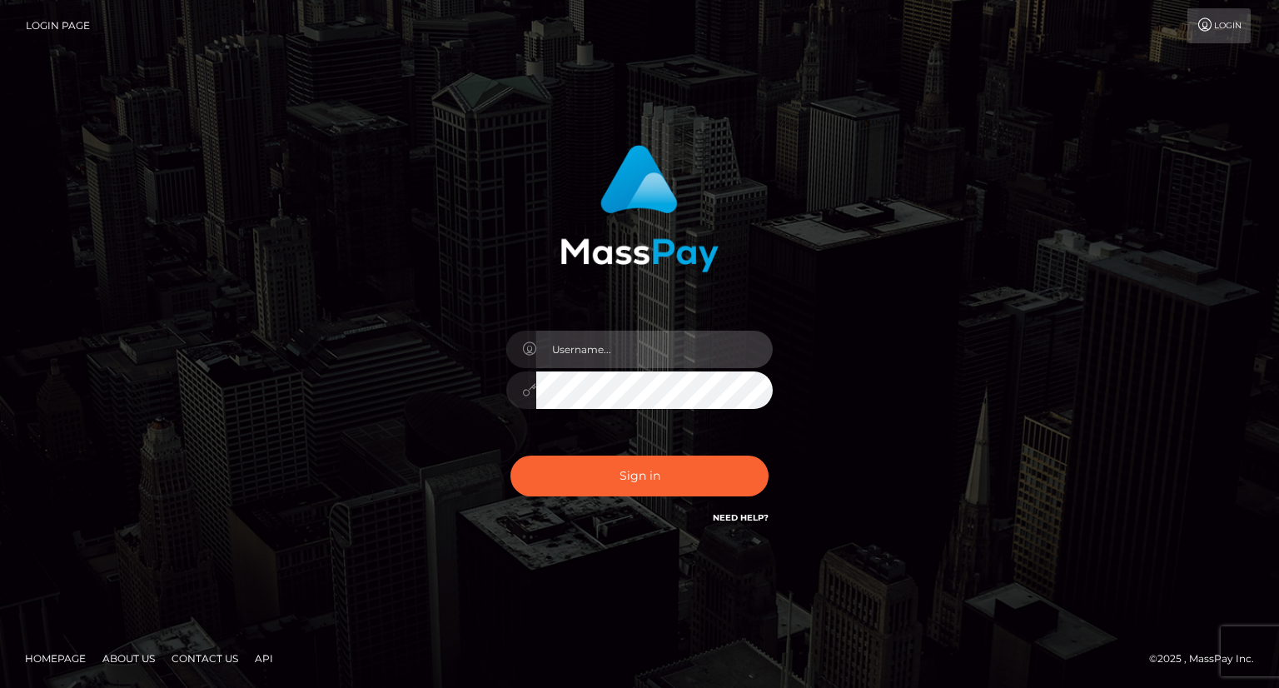
type input "carolina"
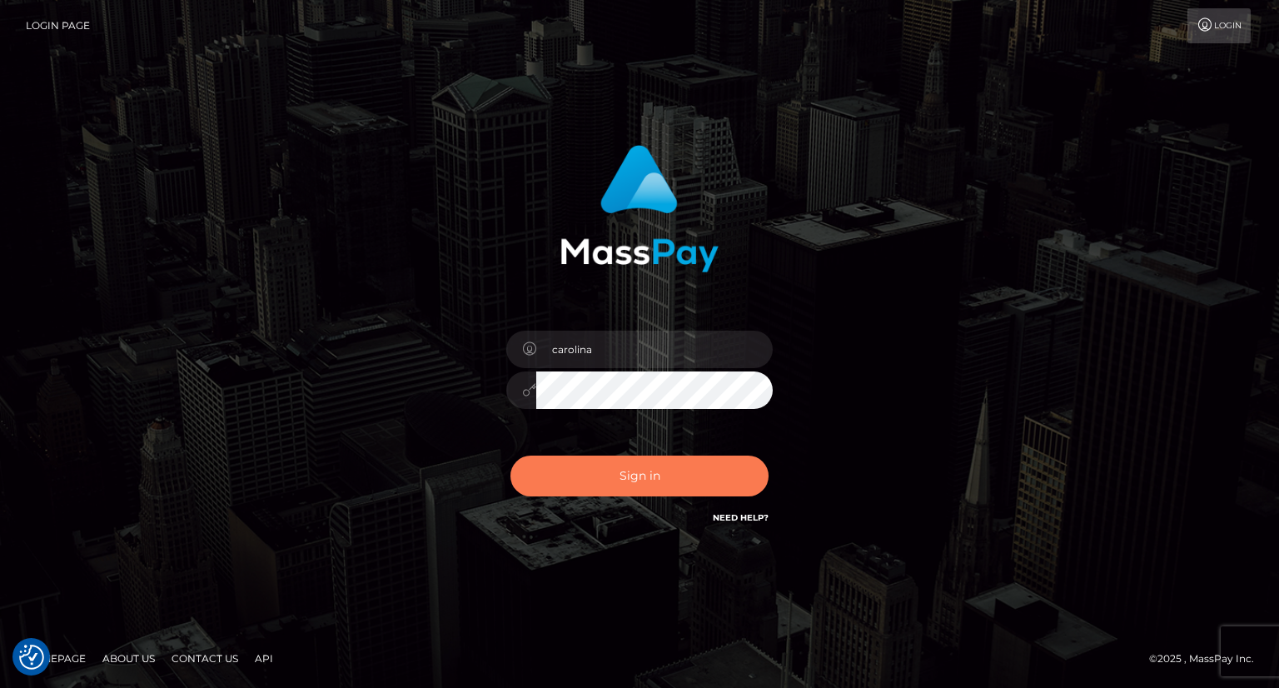
click at [640, 481] on button "Sign in" at bounding box center [640, 476] width 258 height 41
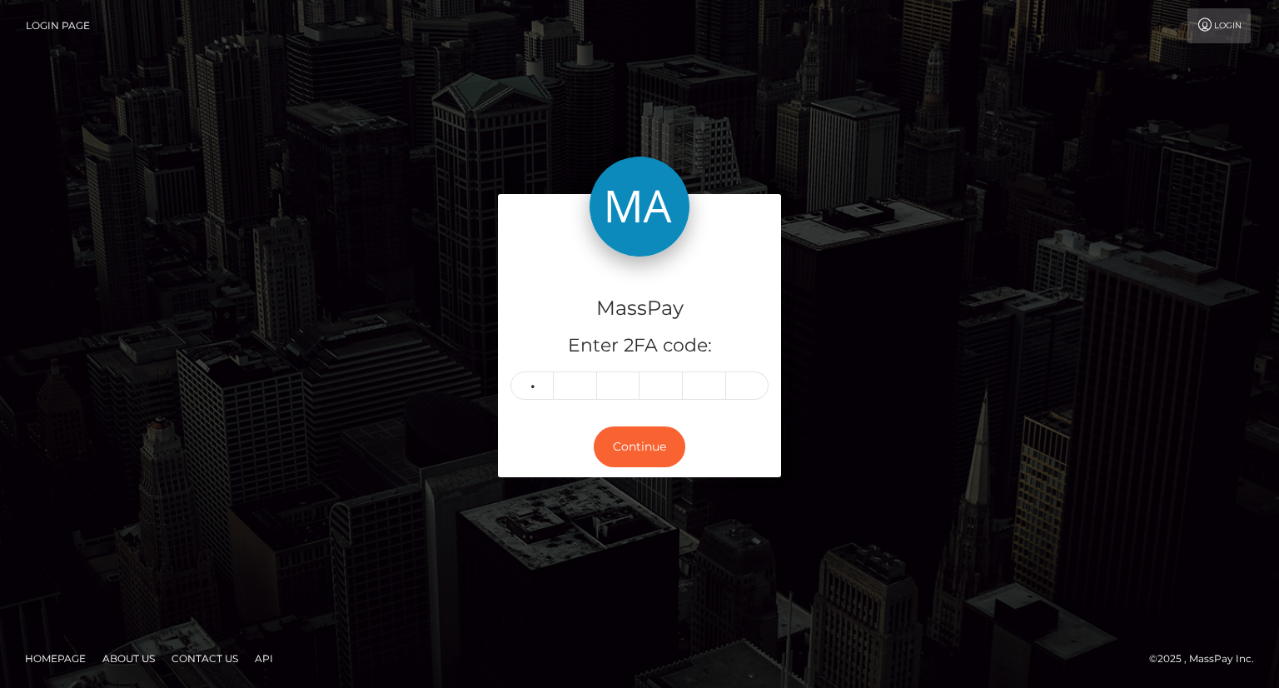
type input "0"
type input "8"
type input "0"
type input "7"
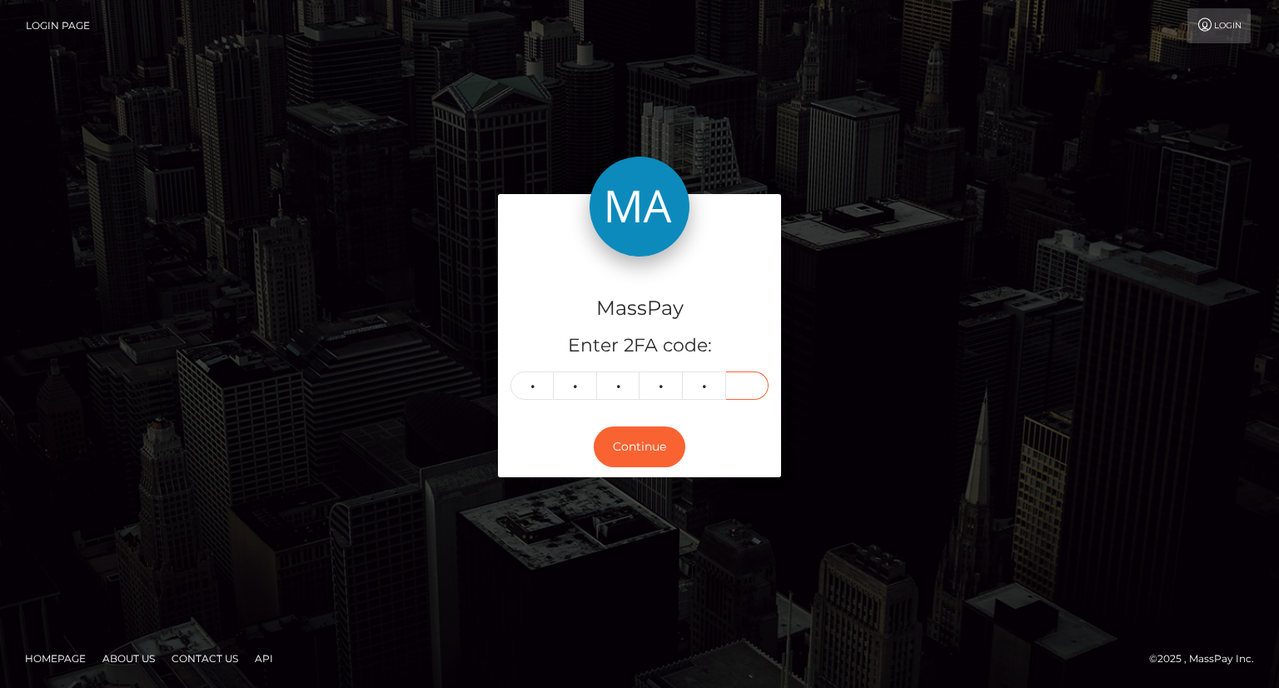
type input "4"
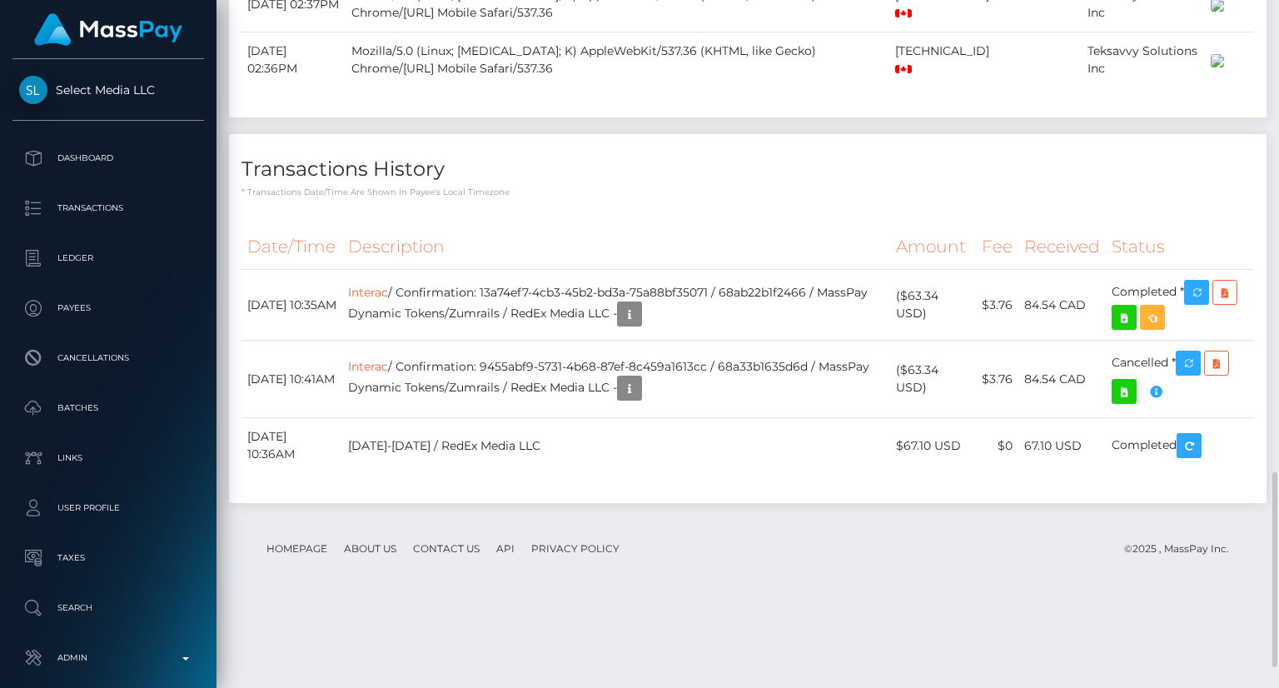
scroll to position [1737, 0]
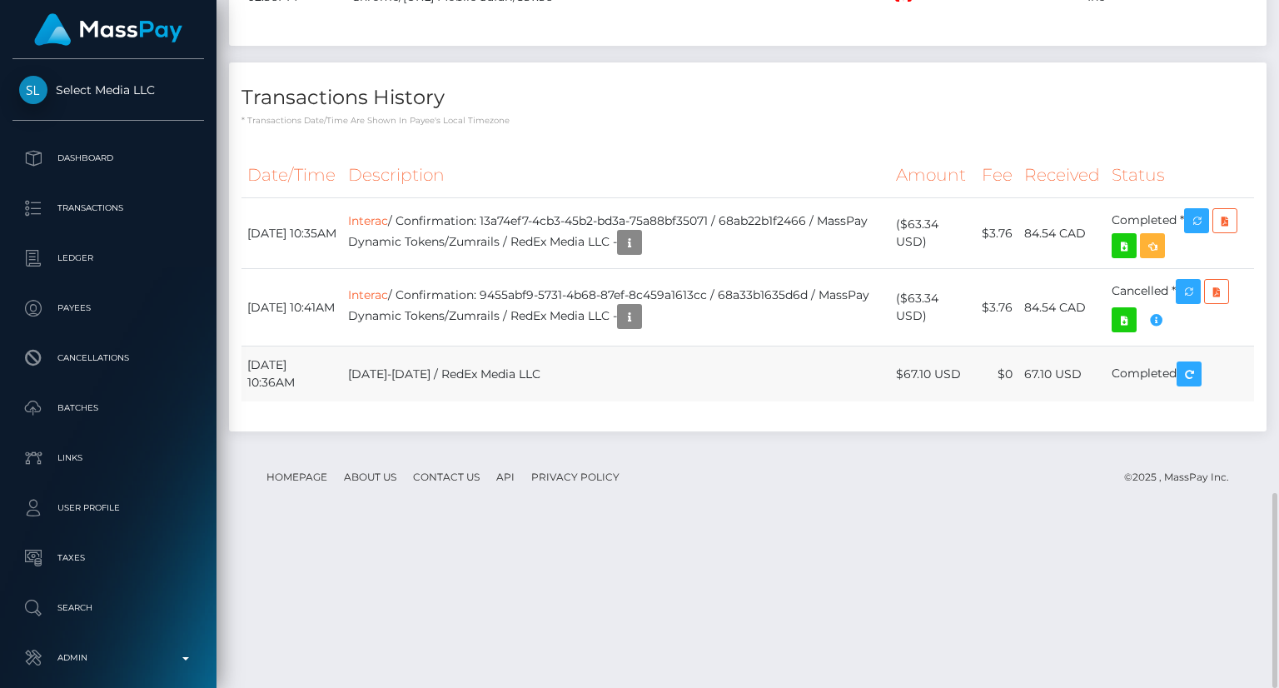
drag, startPoint x: 240, startPoint y: 518, endPoint x: 333, endPoint y: 544, distance: 96.8
click at [284, 431] on div "Date/Time Description Amount Fee Received Status Interac Interac" at bounding box center [748, 286] width 1038 height 292
click at [453, 431] on div "Date/Time Description Amount Fee Received Status Interac Interac" at bounding box center [748, 286] width 1038 height 292
click at [893, 431] on div "Date/Time Description Amount Fee Received Status Interac Interac" at bounding box center [748, 286] width 1038 height 292
drag, startPoint x: 950, startPoint y: 525, endPoint x: 895, endPoint y: 516, distance: 55.7
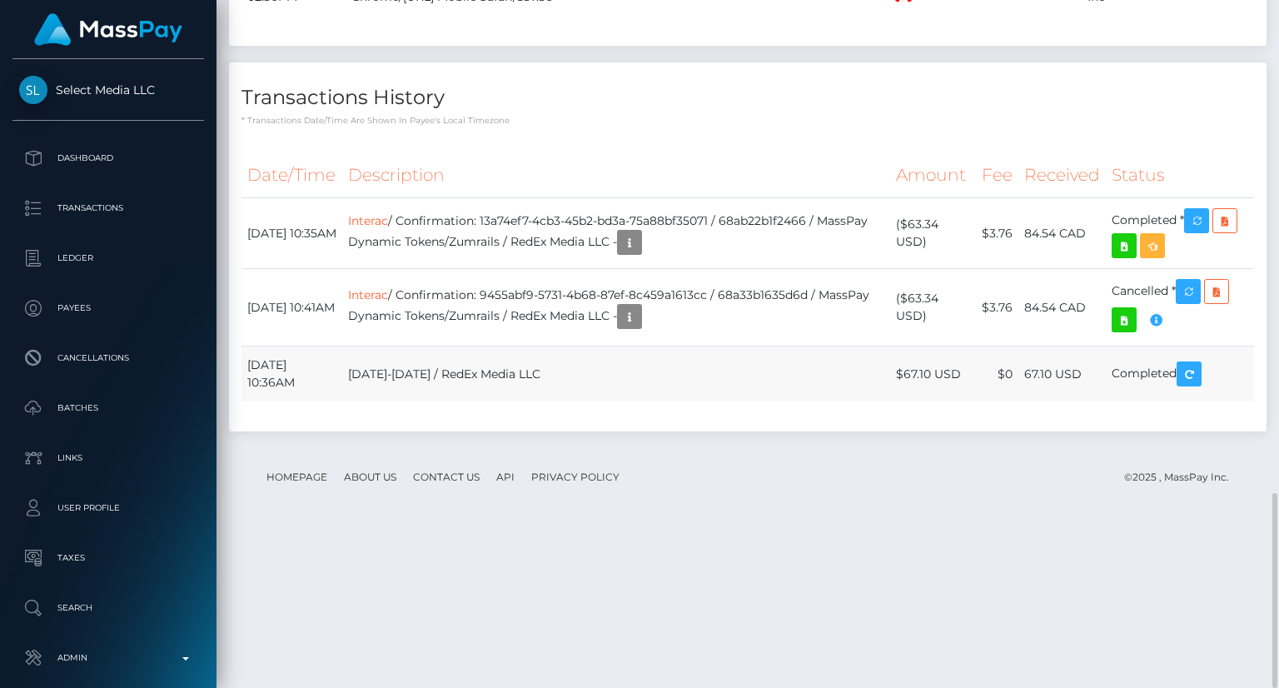
click at [896, 402] on td "$67.10 USD" at bounding box center [933, 374] width 86 height 56
click at [935, 506] on footer "Homepage About Us Contact Us API Privacy Policy © 2025 , MassPay Inc." at bounding box center [748, 477] width 1013 height 58
drag, startPoint x: 943, startPoint y: 468, endPoint x: 898, endPoint y: 450, distance: 48.6
click at [900, 346] on td "($63.34 USD)" at bounding box center [933, 307] width 86 height 77
copy td "($63.34 USD)"
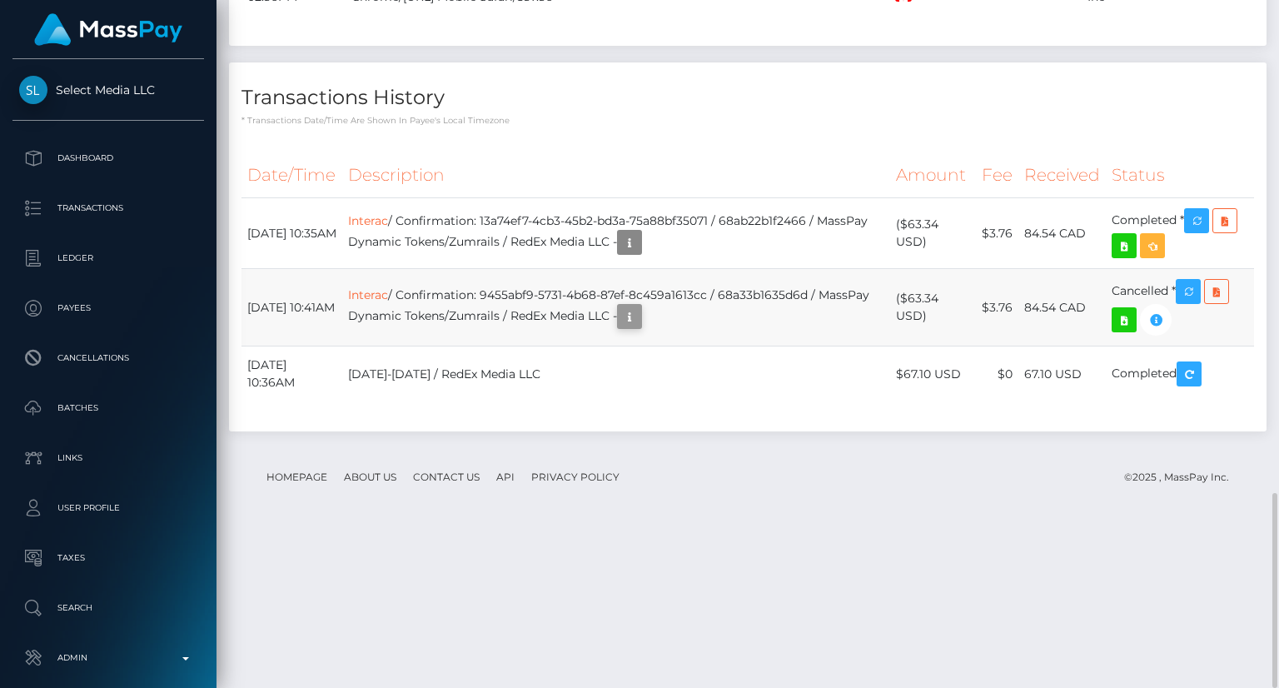
scroll to position [200, 320]
click at [640, 327] on icon "button" at bounding box center [630, 316] width 20 height 21
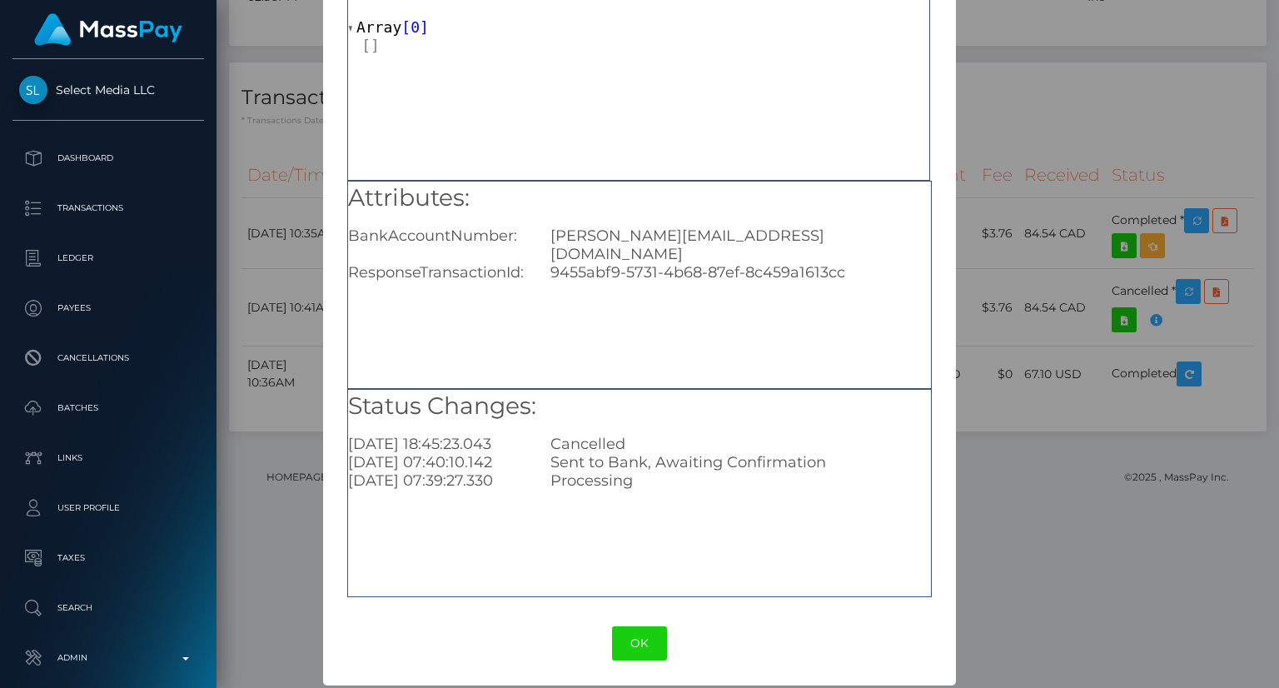
scroll to position [104, 0]
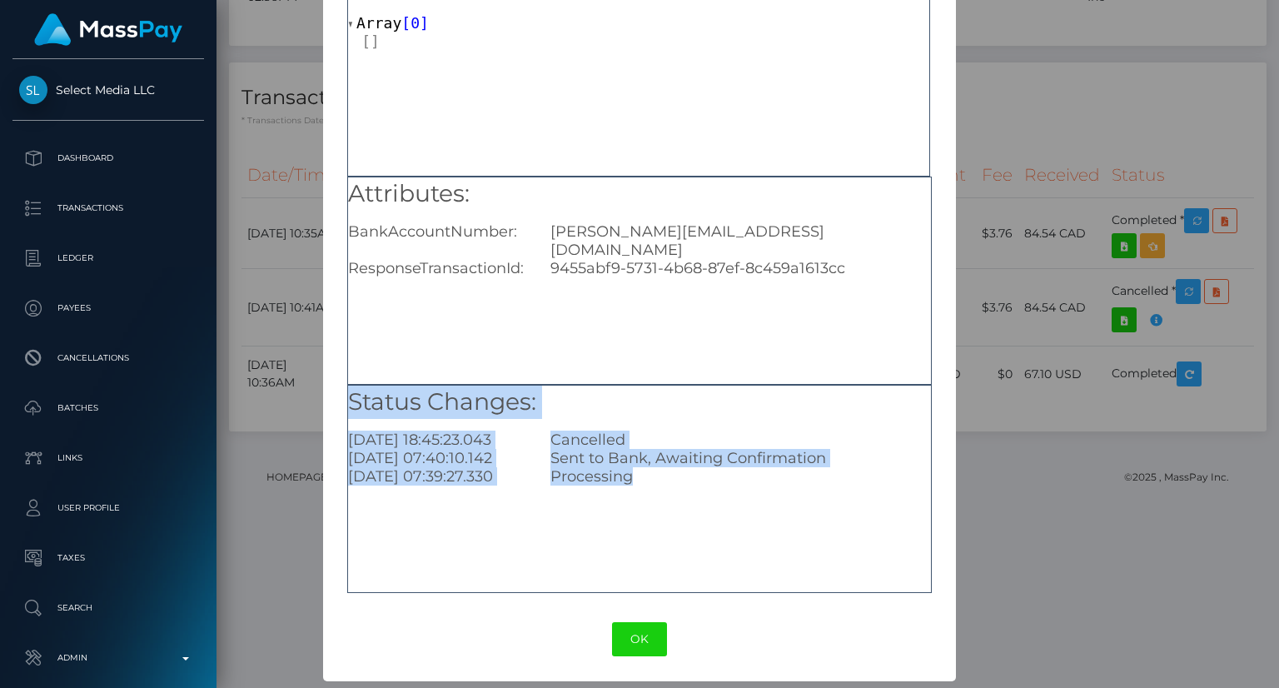
drag, startPoint x: 660, startPoint y: 493, endPoint x: 331, endPoint y: 406, distance: 340.4
click at [334, 406] on div "Metadata: Array [ 0 ] Attributes: BankAccountNumber: amanda.elizabeth8@hotmail.…" at bounding box center [639, 275] width 632 height 644
copy div "Status Changes: 2025-08-23 18:45:23.043 Cancelled 2025-08-18 07:40:10.142 Sent …"
click at [630, 634] on button "OK" at bounding box center [639, 639] width 55 height 34
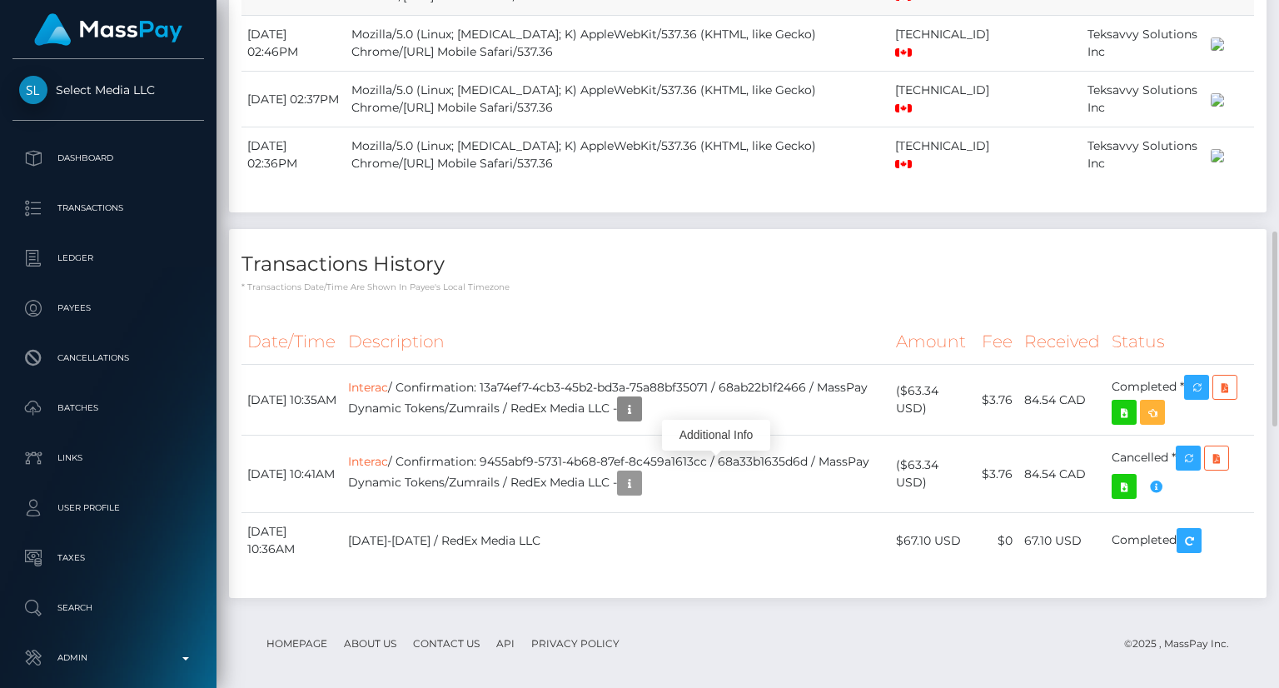
scroll to position [1321, 0]
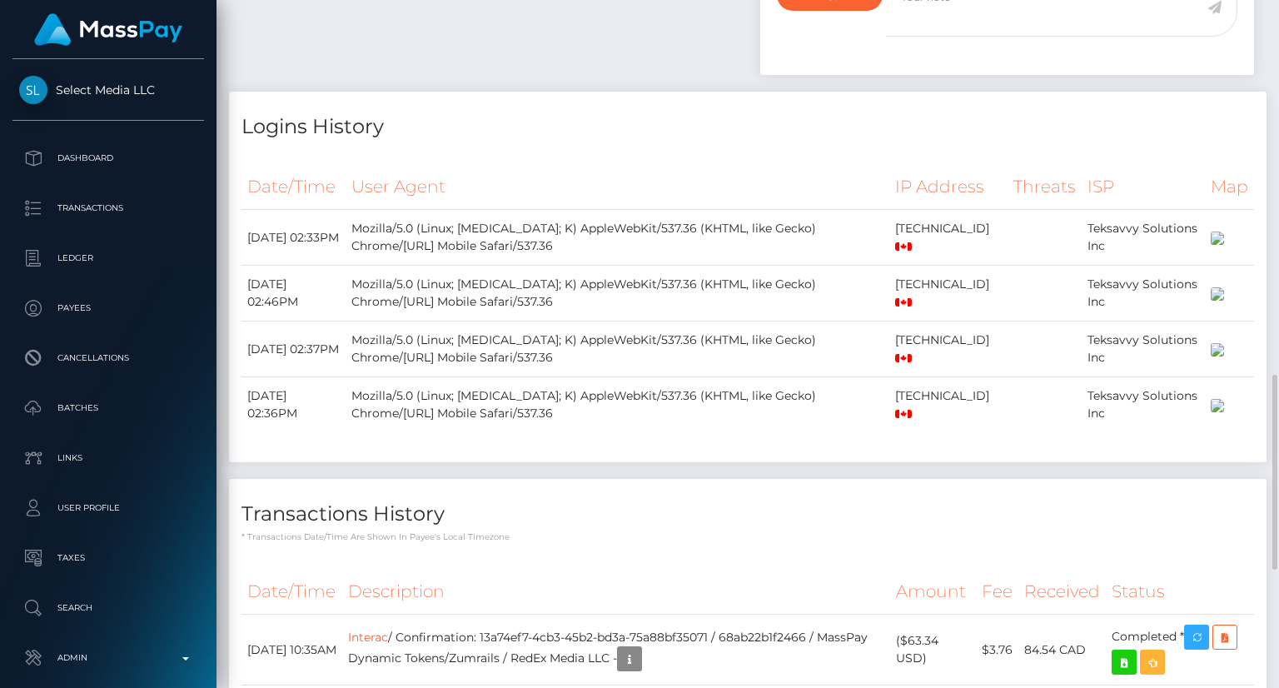
drag, startPoint x: 420, startPoint y: 162, endPoint x: 226, endPoint y: 185, distance: 195.5
click at [226, 185] on div "Logins History Date/Time User Agent IP Address Threats ISP Map" at bounding box center [748, 285] width 1063 height 387
click at [1097, 142] on h4 "Logins History" at bounding box center [748, 126] width 1013 height 29
click at [1033, 529] on h4 "Transactions History" at bounding box center [748, 514] width 1013 height 29
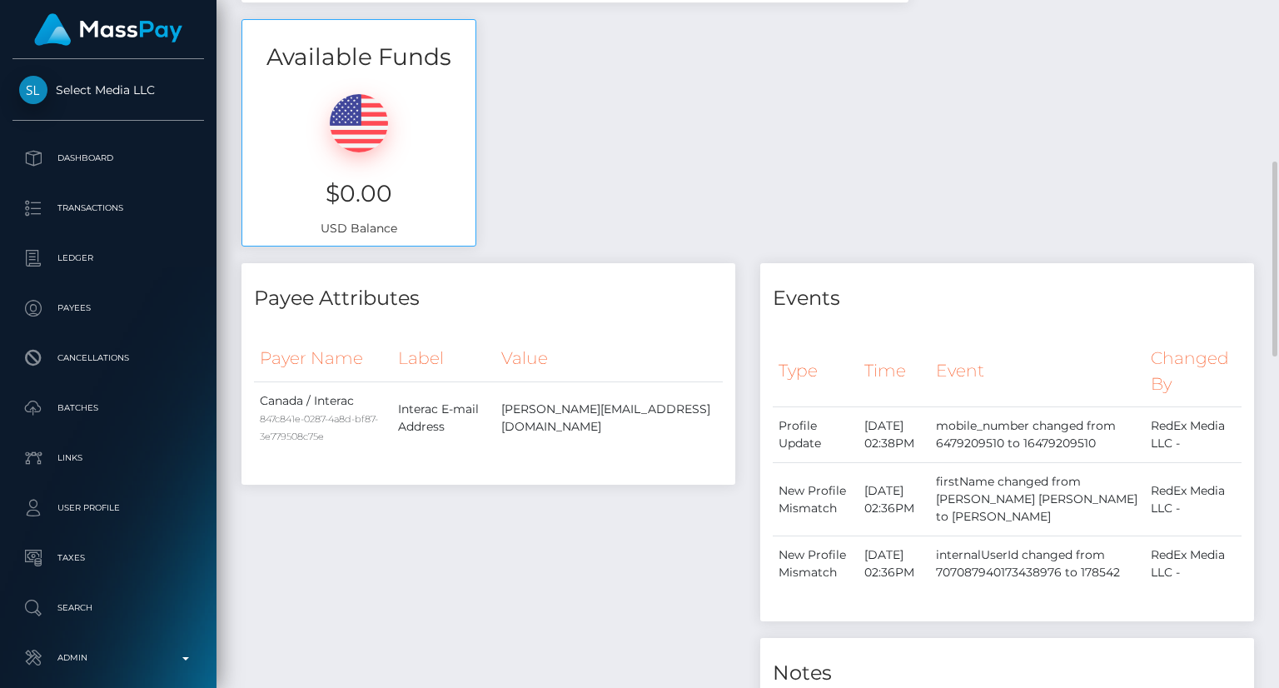
scroll to position [655, 0]
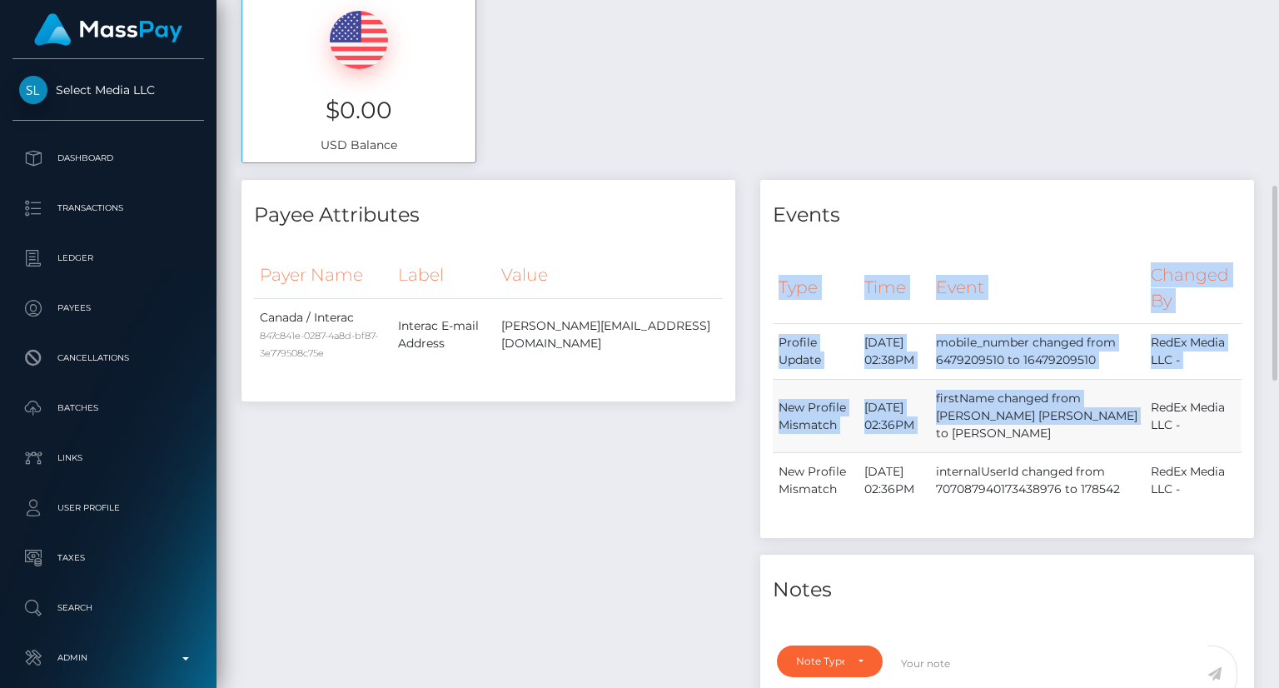
drag, startPoint x: 770, startPoint y: 416, endPoint x: 1074, endPoint y: 400, distance: 305.3
click at [1074, 400] on div "Type Time Event Changed By Profile Update" at bounding box center [1007, 389] width 494 height 298
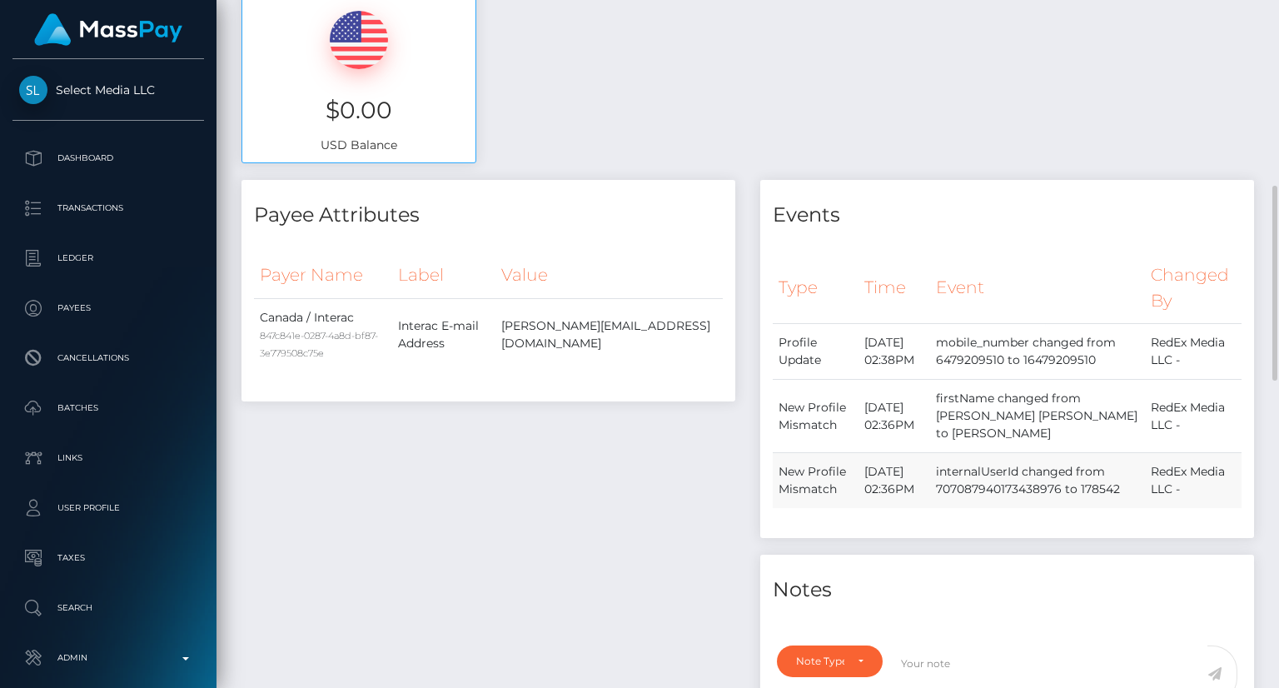
click at [1203, 509] on td "RedEx Media LLC -" at bounding box center [1193, 481] width 97 height 56
drag, startPoint x: 775, startPoint y: 421, endPoint x: 1019, endPoint y: 447, distance: 245.5
click at [1020, 448] on tr "New Profile Mismatch August 18, 2025 02:36PM firstName changed from AMANDA ELIZ…" at bounding box center [1007, 416] width 469 height 73
copy tr "New Profile Mismatch August 18, 2025 02:36PM firstName changed from AMANDA ELIZ…"
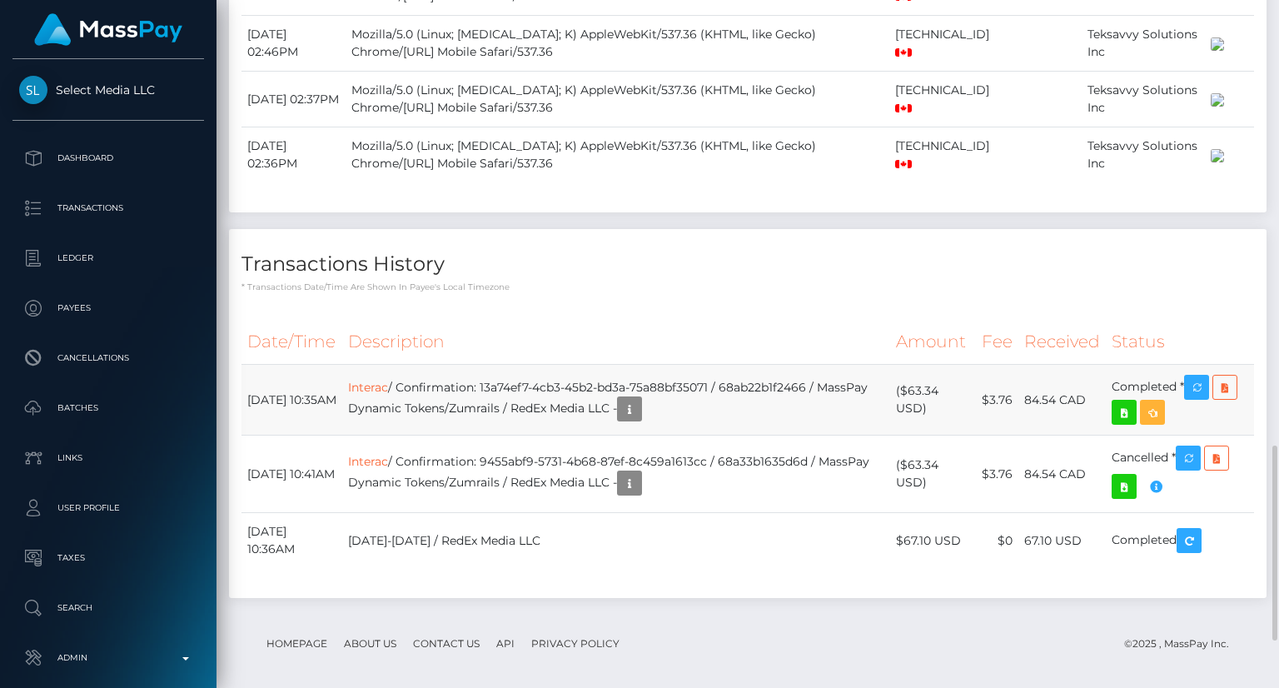
scroll to position [1737, 0]
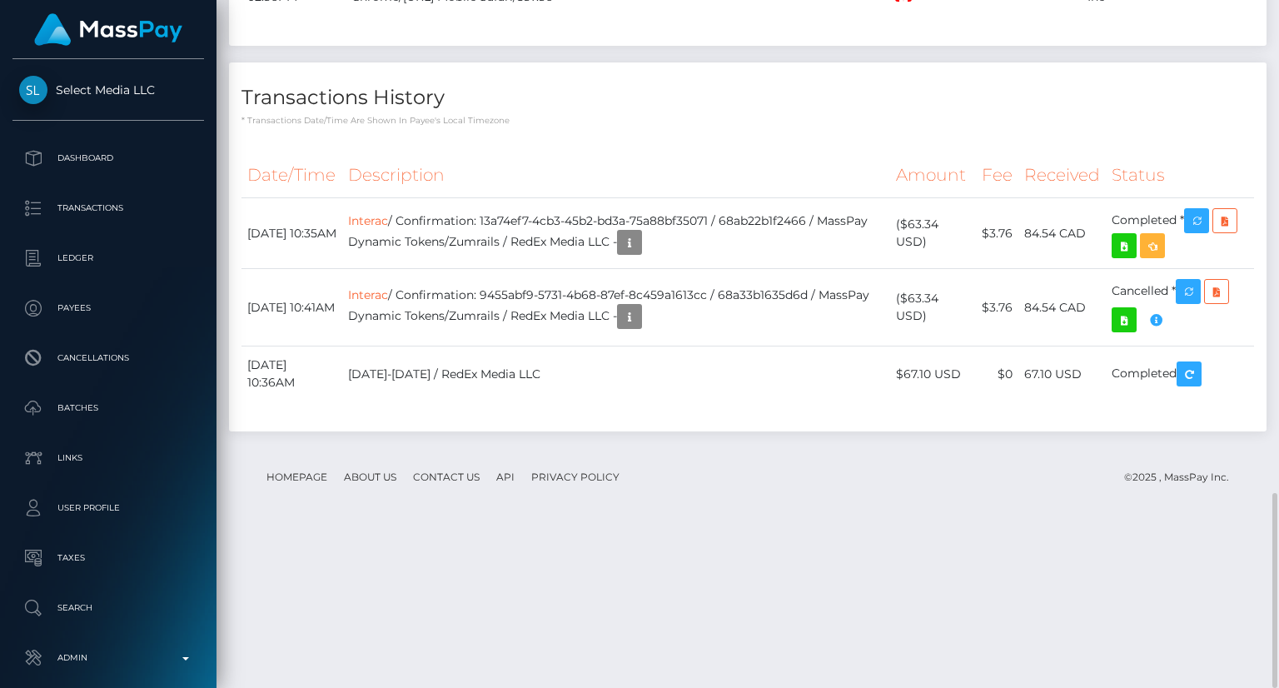
click at [1150, 112] on h4 "Transactions History" at bounding box center [748, 97] width 1013 height 29
click at [1092, 112] on h4 "Transactions History" at bounding box center [748, 97] width 1013 height 29
